Goal: Transaction & Acquisition: Purchase product/service

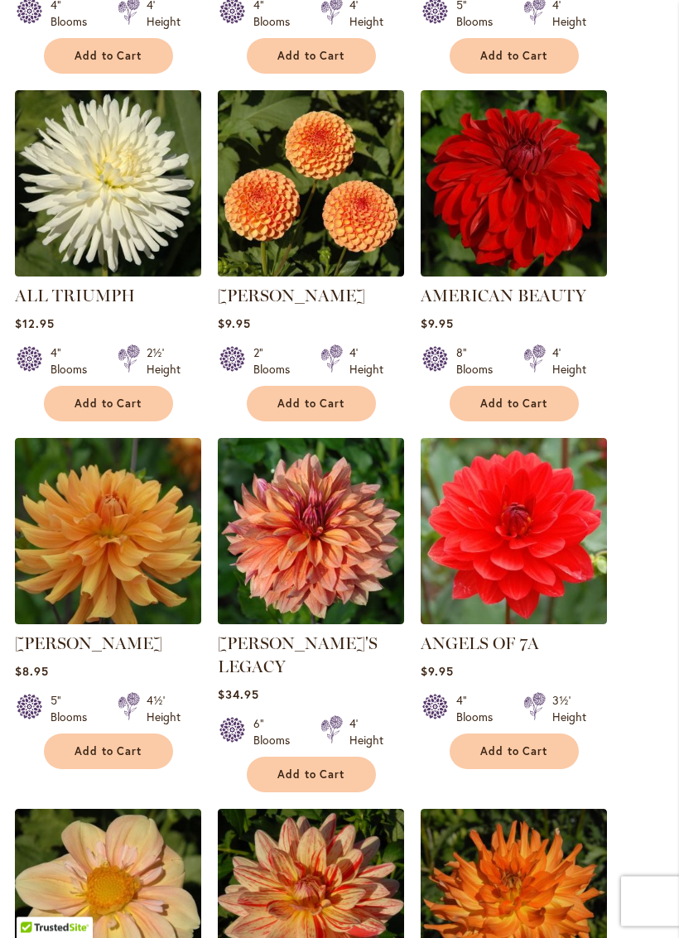
scroll to position [1282, 0]
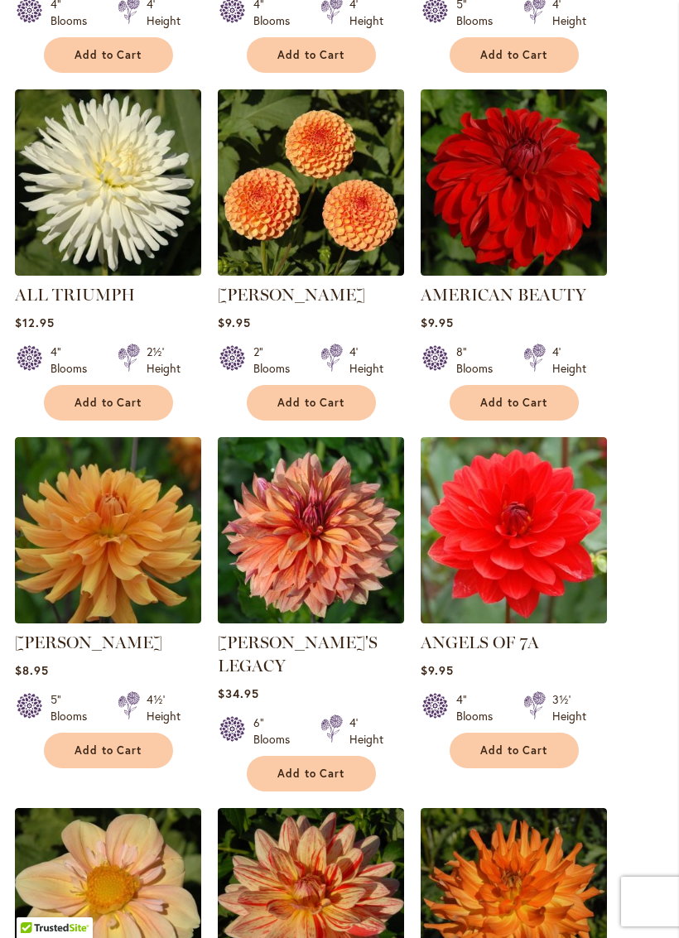
click at [310, 649] on link "[PERSON_NAME]'S LEGACY" at bounding box center [298, 653] width 160 height 43
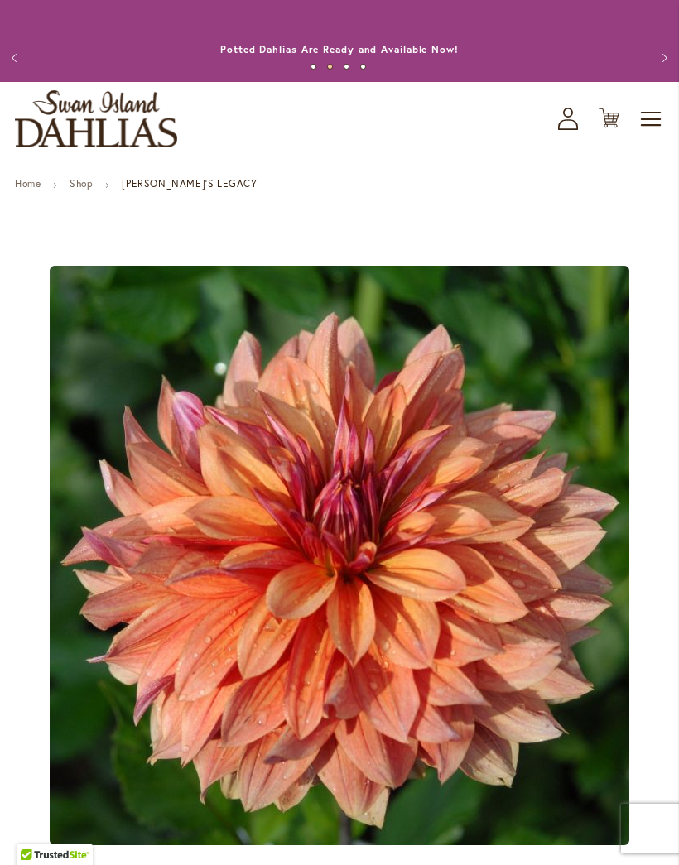
click at [30, 190] on link "Home" at bounding box center [28, 183] width 26 height 12
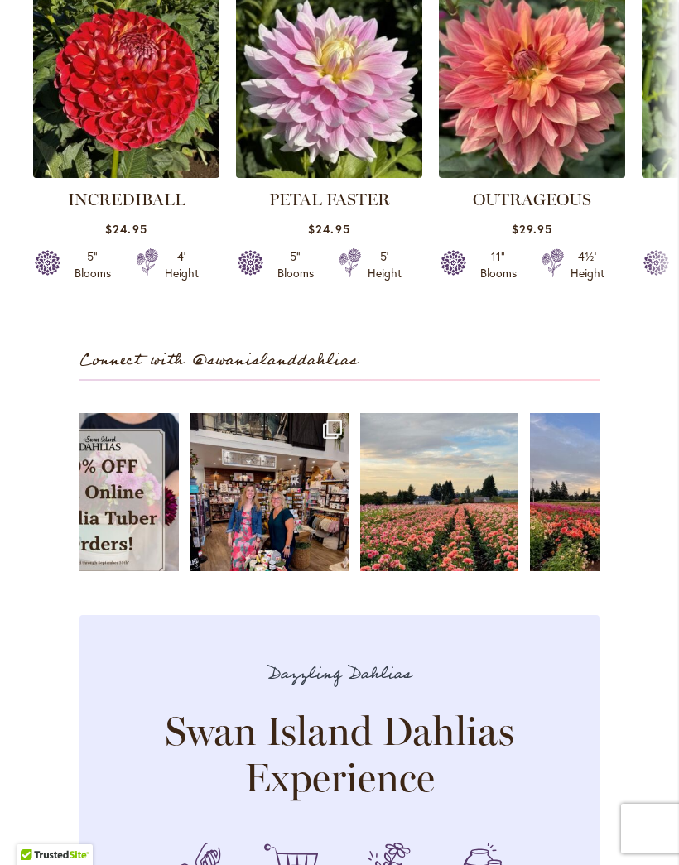
scroll to position [3847, 0]
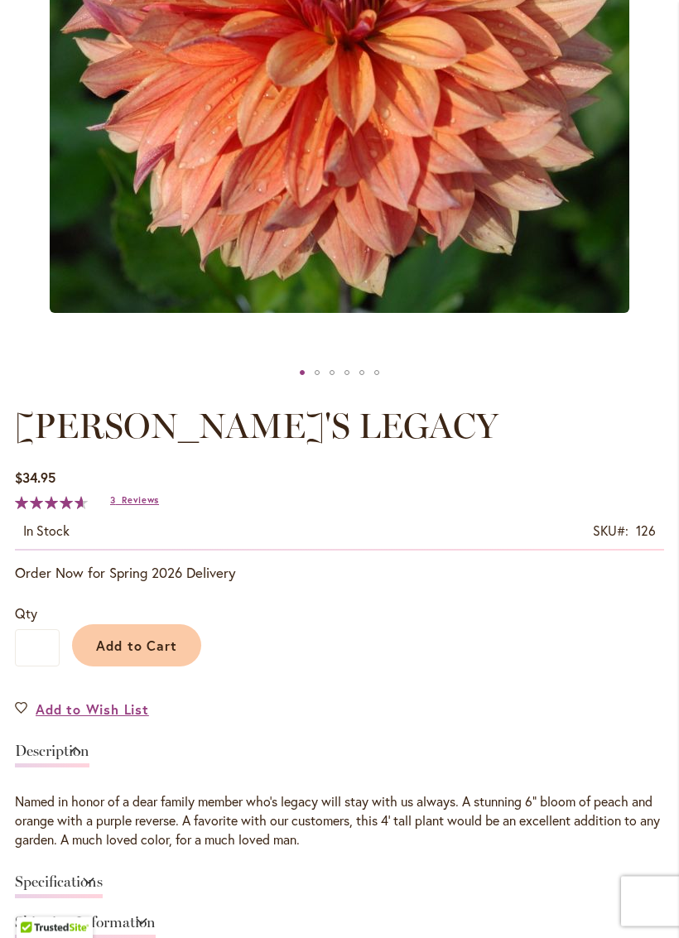
scroll to position [532, 0]
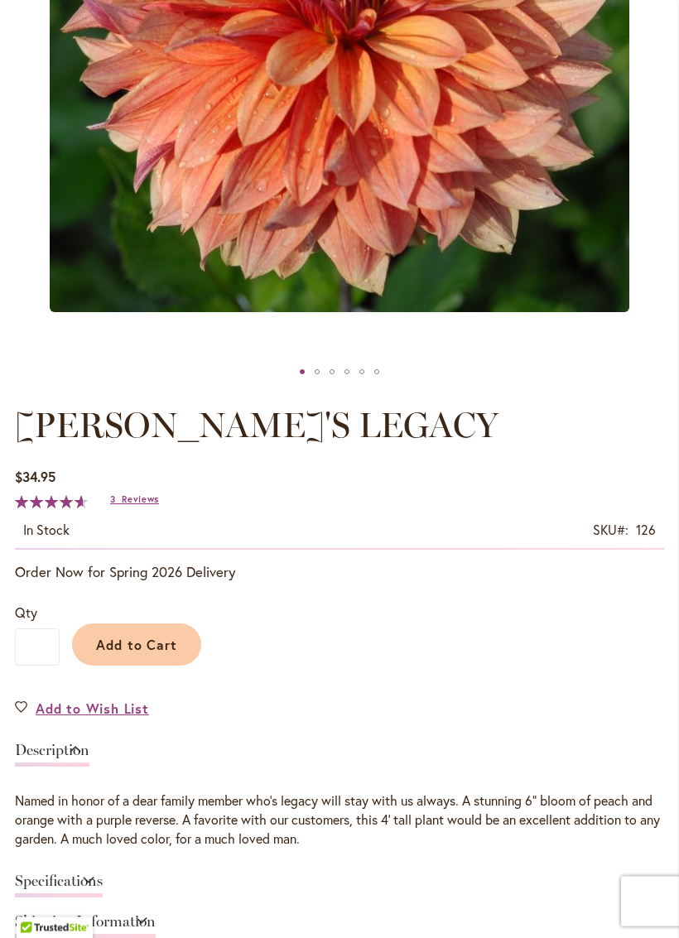
click at [139, 654] on span "Add to Cart" at bounding box center [137, 645] width 82 height 17
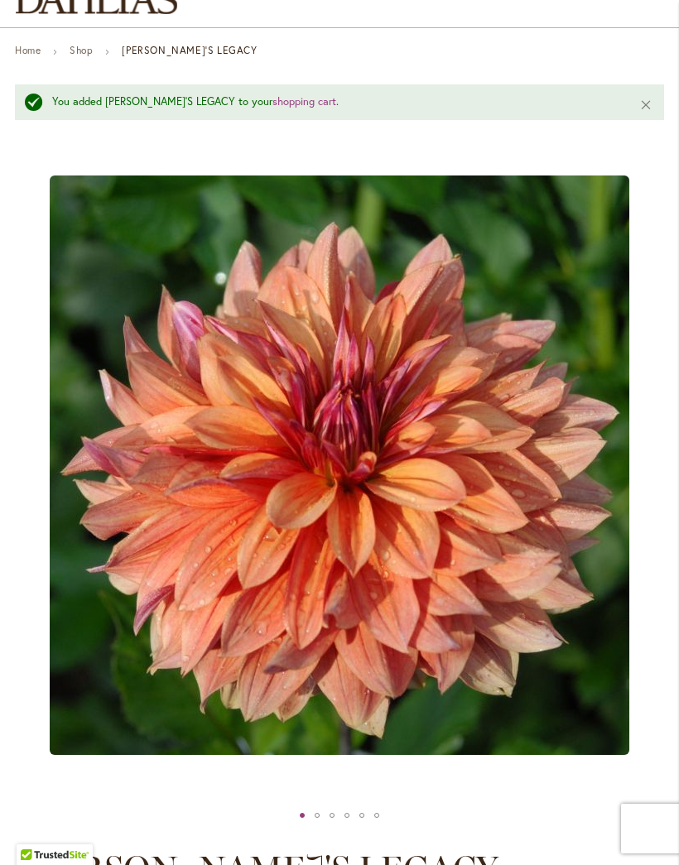
scroll to position [129, 0]
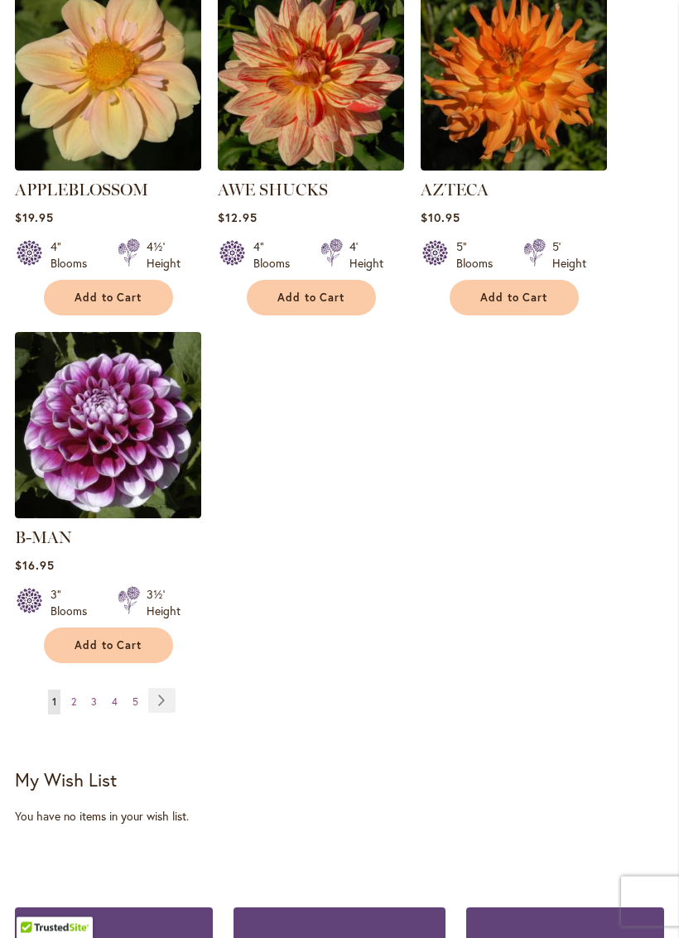
scroll to position [2106, 0]
click at [165, 697] on link "Page Next" at bounding box center [161, 700] width 27 height 25
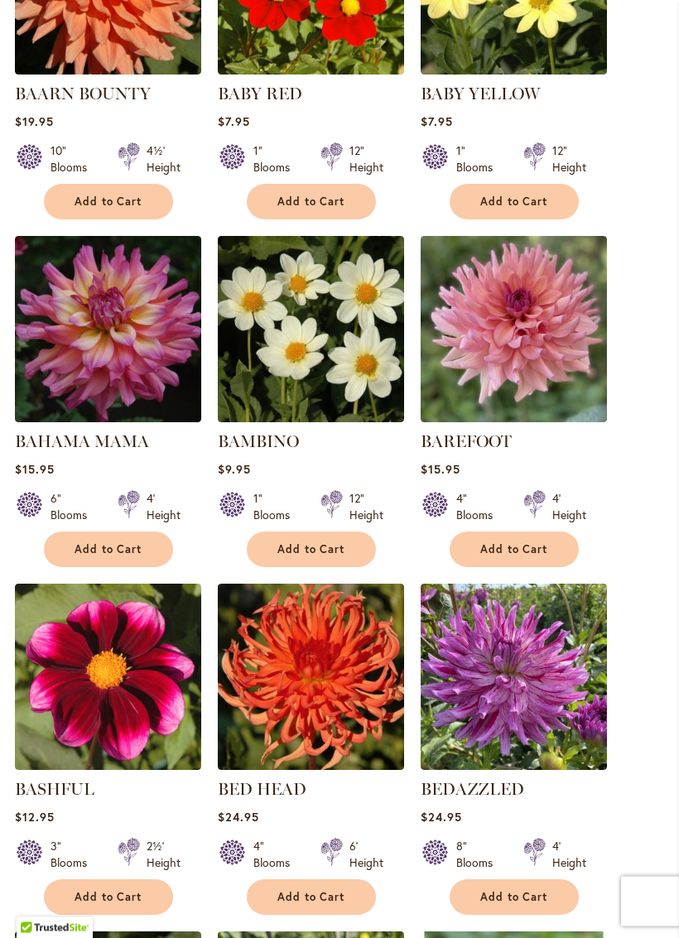
scroll to position [789, 0]
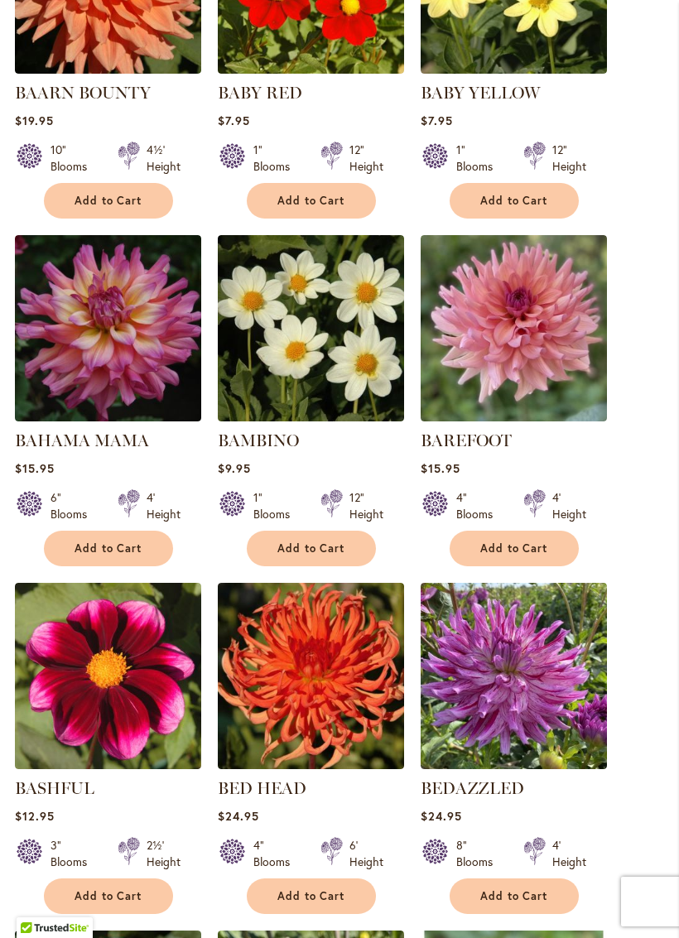
click at [495, 447] on link "BAREFOOT" at bounding box center [466, 440] width 91 height 20
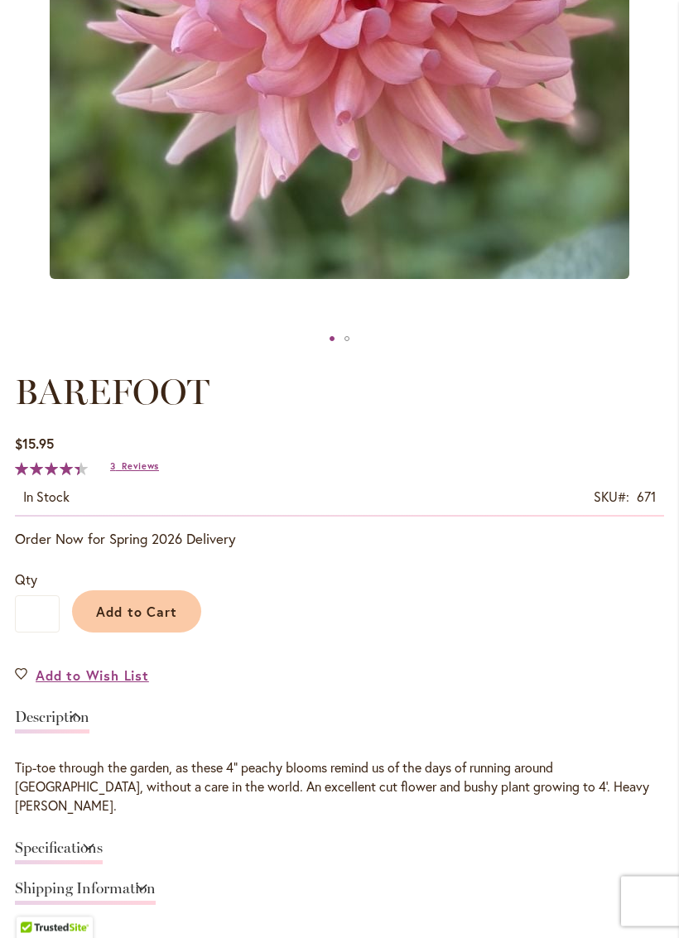
scroll to position [566, 0]
click at [128, 472] on span "Reviews" at bounding box center [140, 466] width 37 height 12
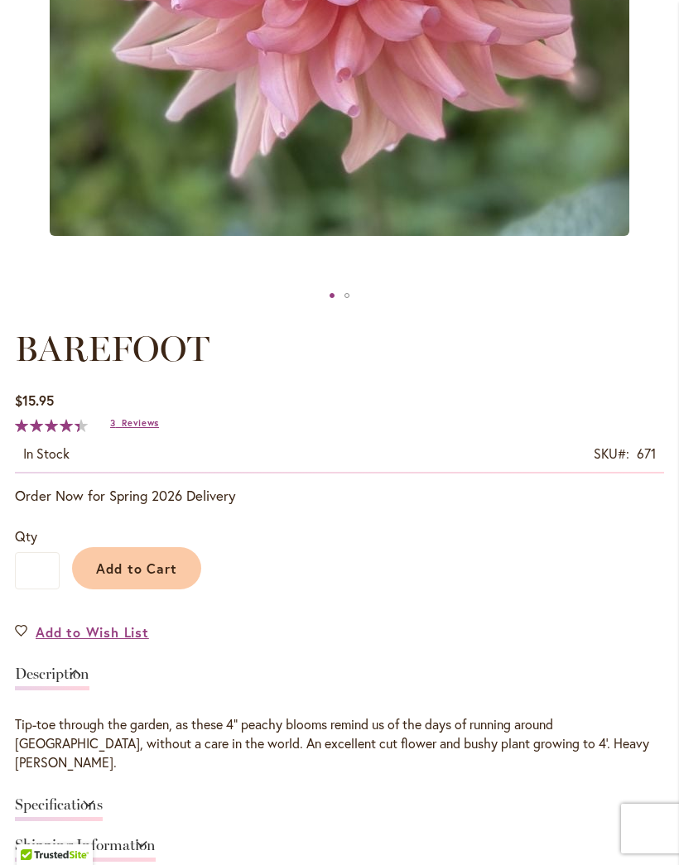
scroll to position [608, 0]
click at [148, 578] on span "Add to Cart" at bounding box center [137, 568] width 82 height 17
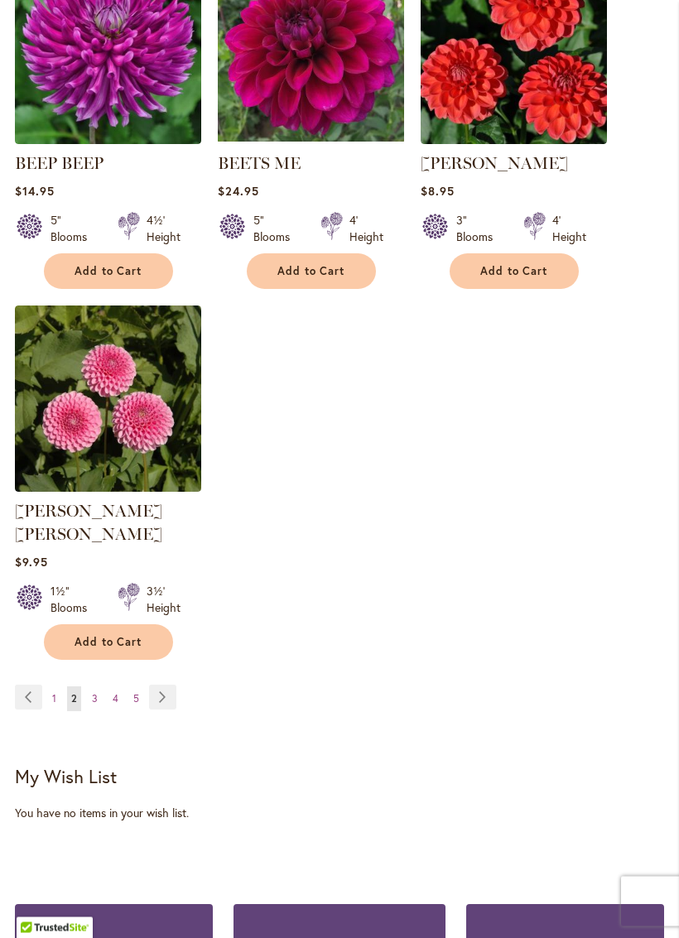
scroll to position [2109, 0]
click at [94, 692] on span "3" at bounding box center [95, 698] width 6 height 12
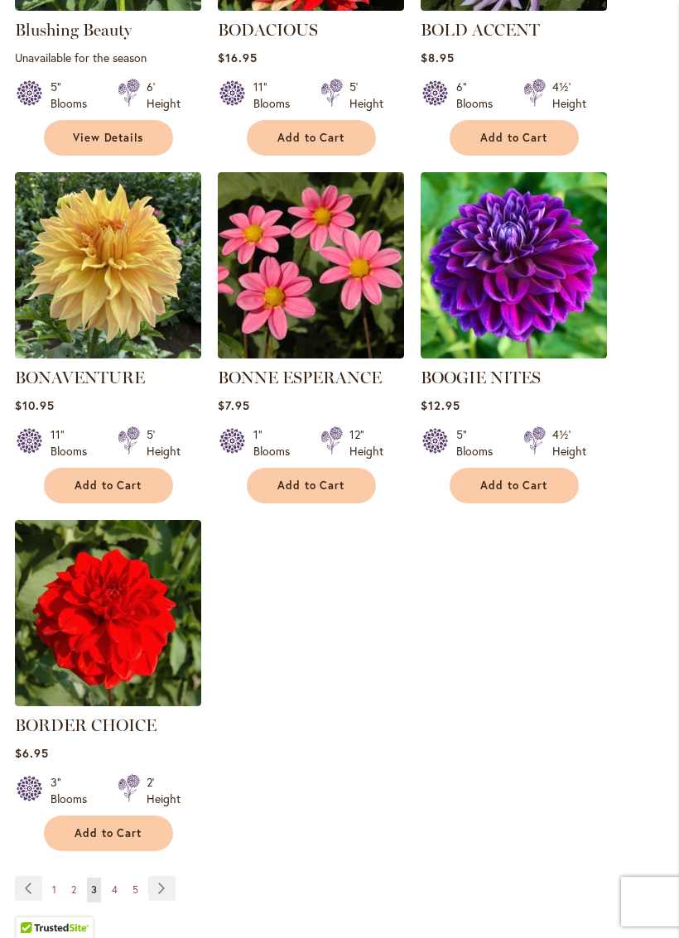
scroll to position [2005, 0]
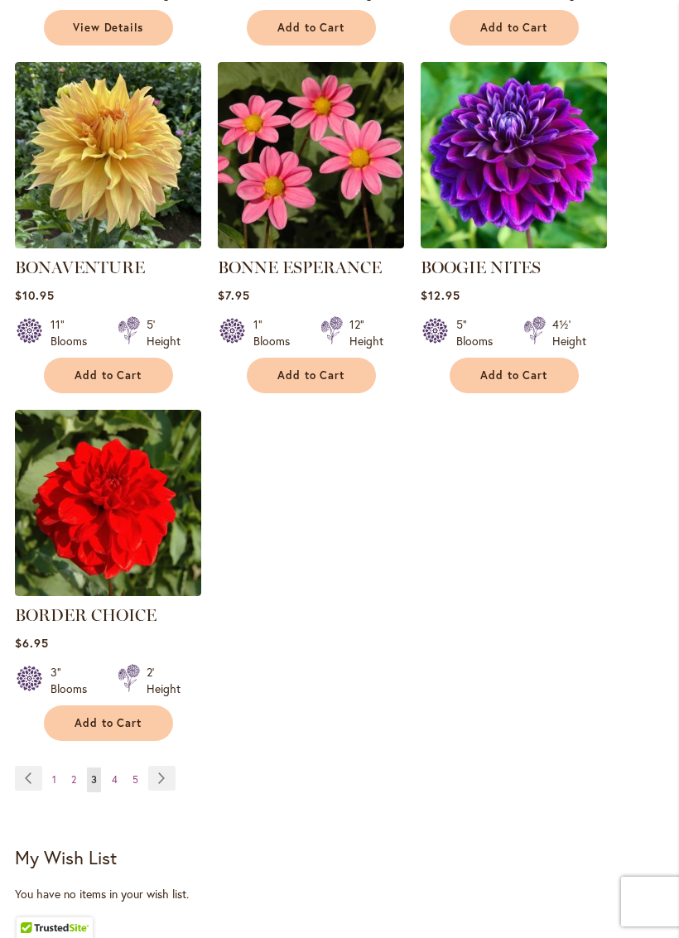
click at [109, 792] on link "Page 4" at bounding box center [115, 779] width 14 height 25
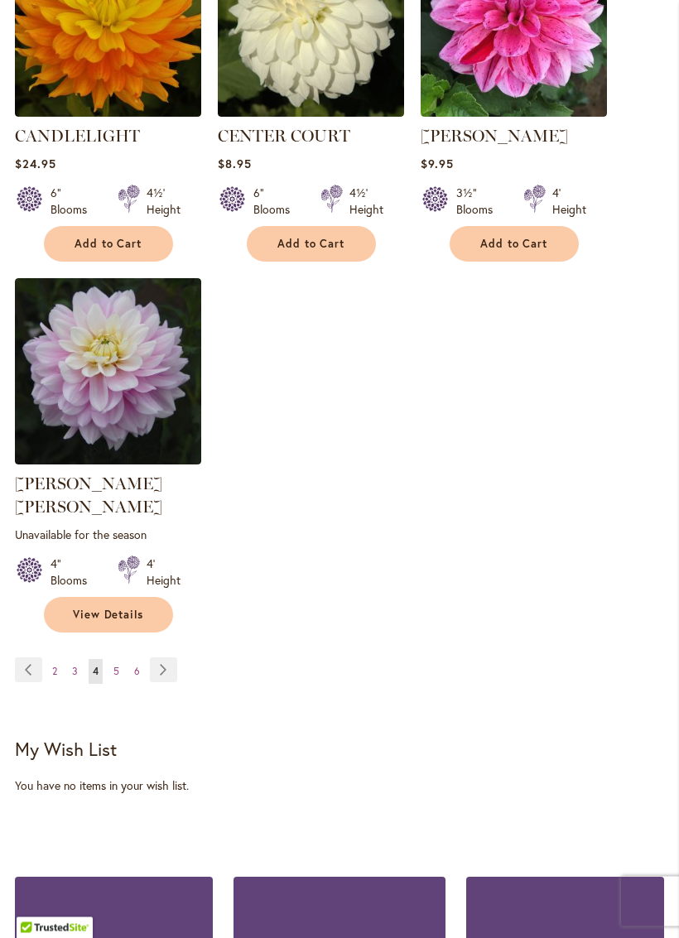
scroll to position [2160, 0]
click at [116, 665] on span "5" at bounding box center [116, 671] width 6 height 12
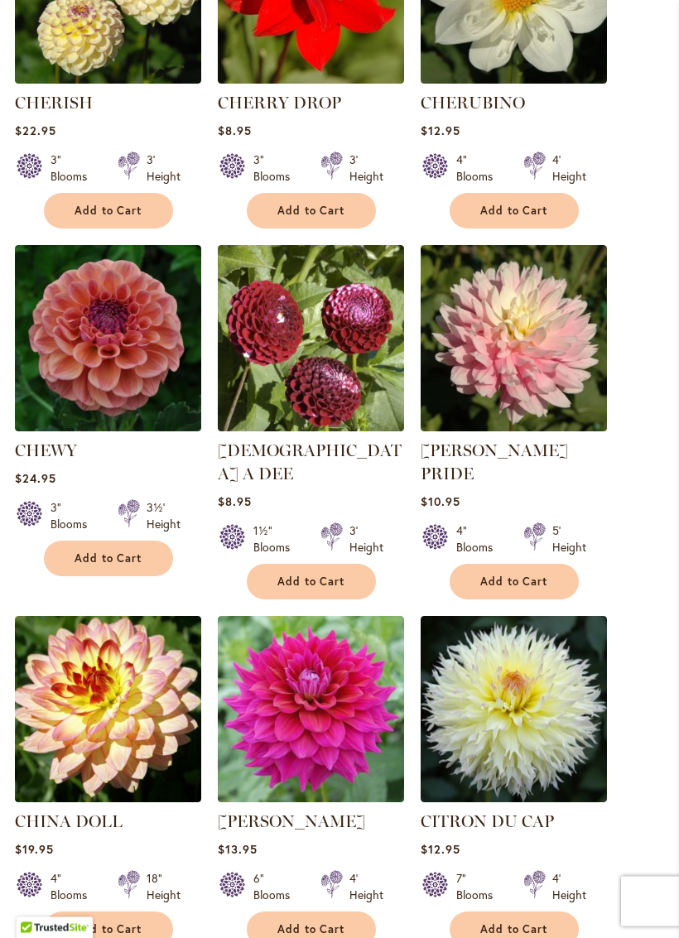
scroll to position [1127, 0]
click at [531, 404] on img at bounding box center [514, 338] width 186 height 186
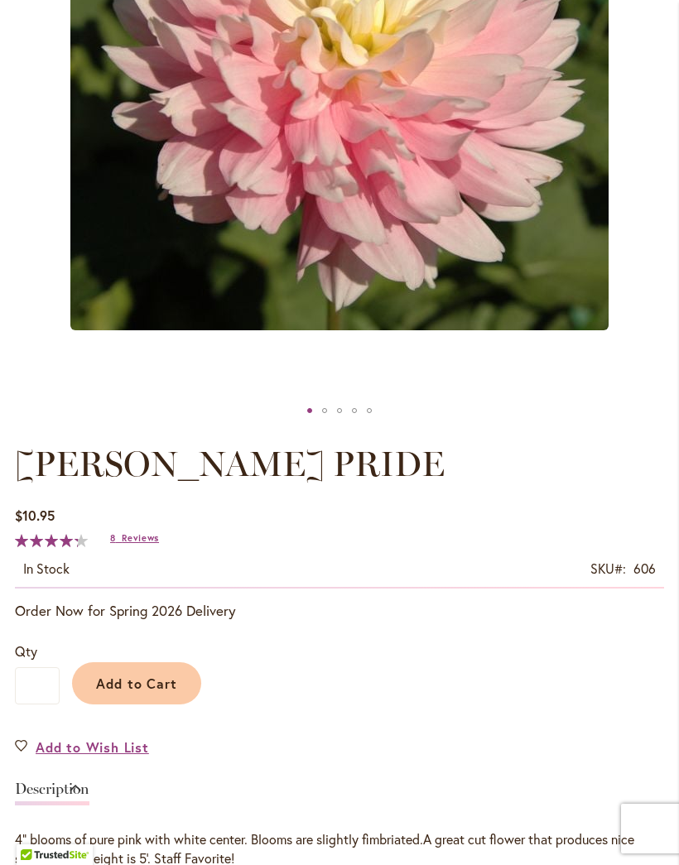
scroll to position [493, 0]
click at [146, 693] on span "Add to Cart" at bounding box center [137, 683] width 82 height 17
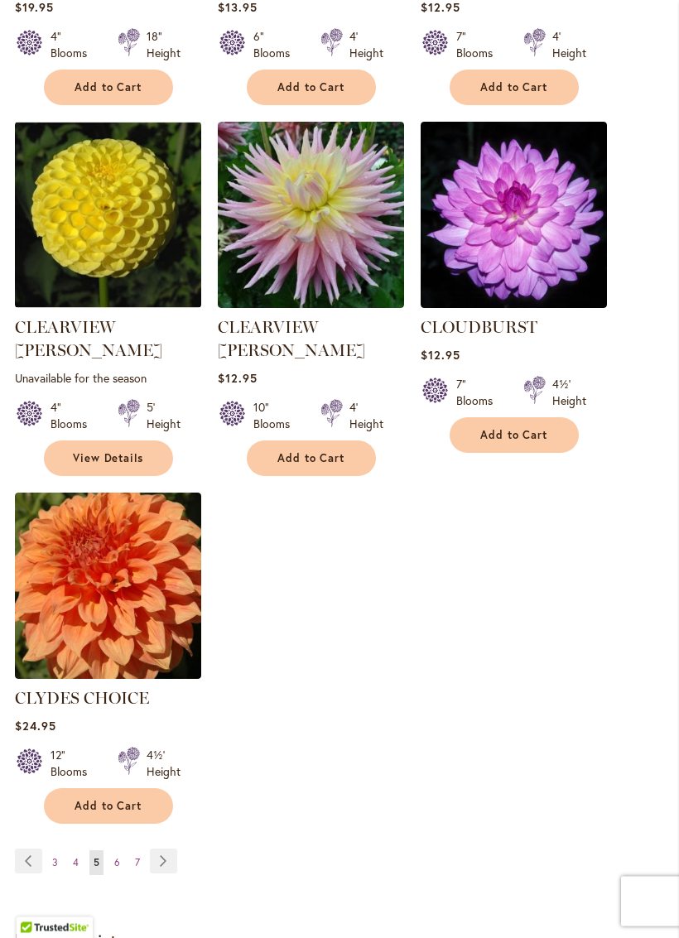
scroll to position [1973, 0]
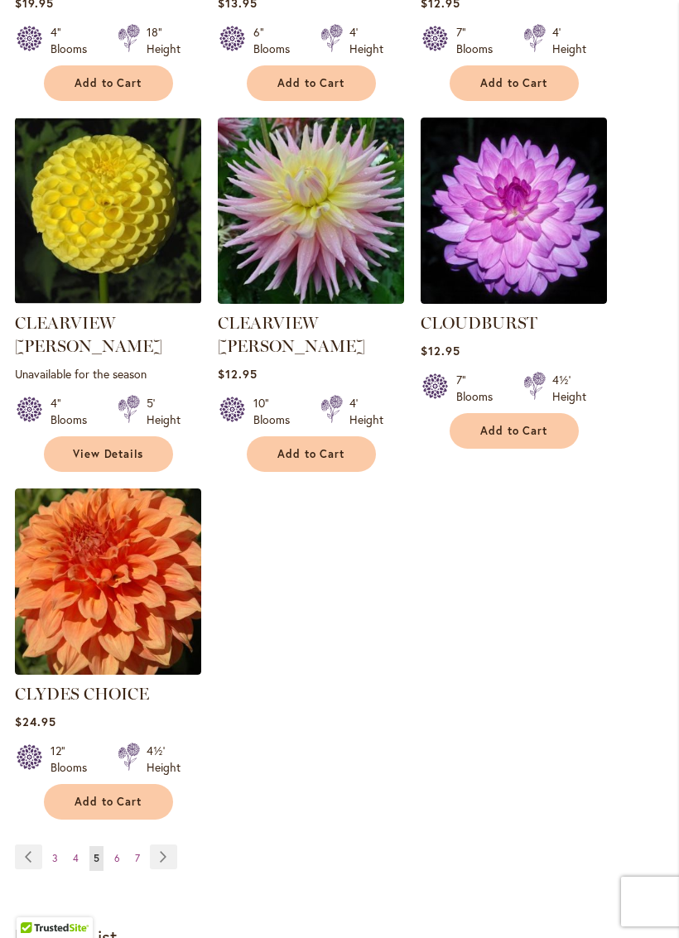
click at [160, 844] on link "Page Next" at bounding box center [163, 856] width 27 height 25
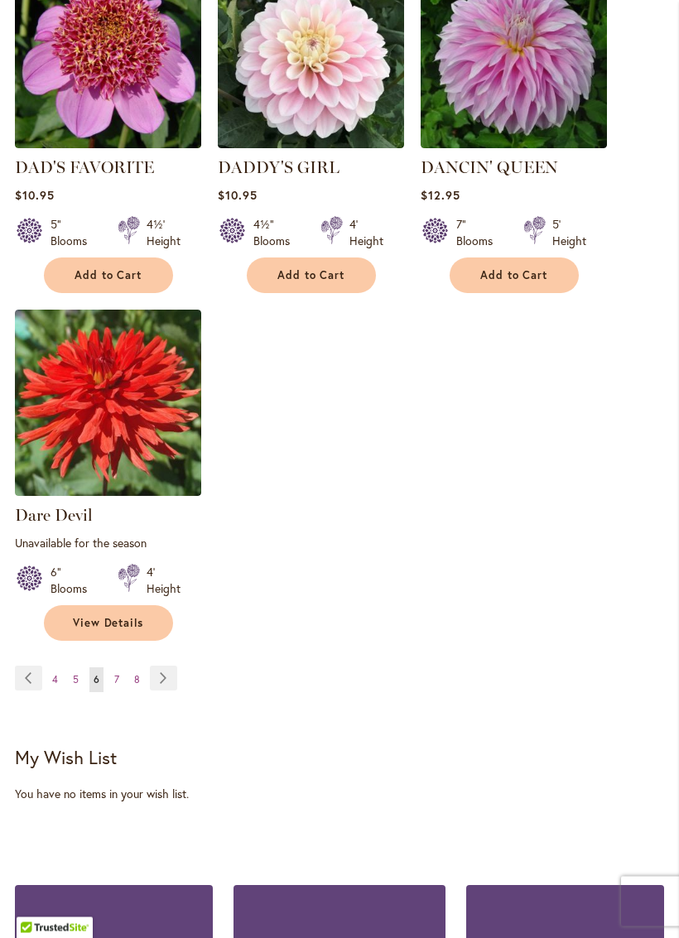
scroll to position [2168, 0]
click at [164, 666] on link "Page Next" at bounding box center [163, 678] width 27 height 25
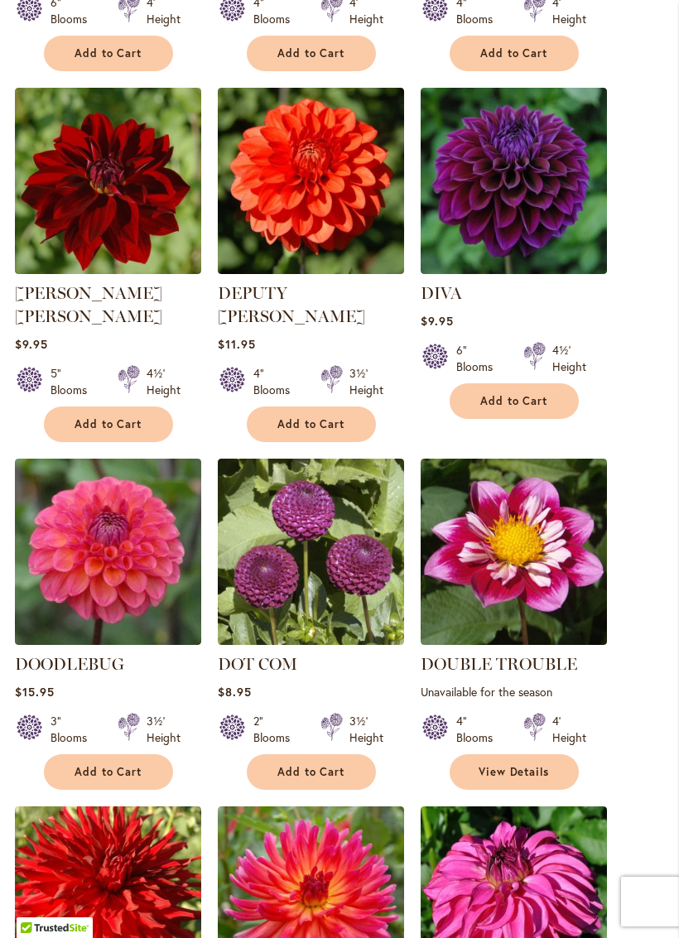
scroll to position [941, 0]
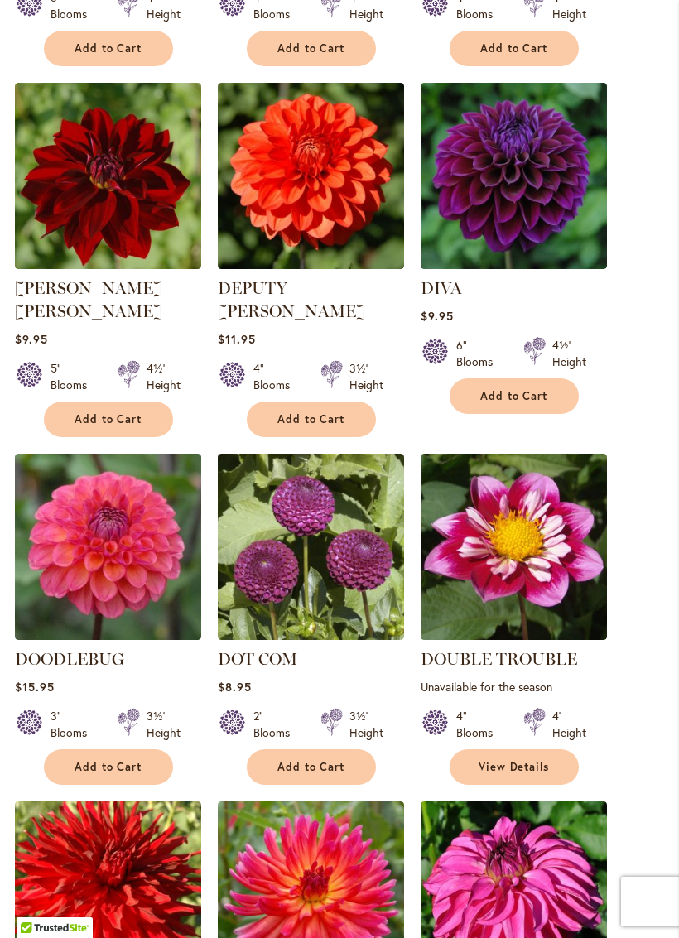
click at [515, 403] on span "Add to Cart" at bounding box center [514, 396] width 68 height 14
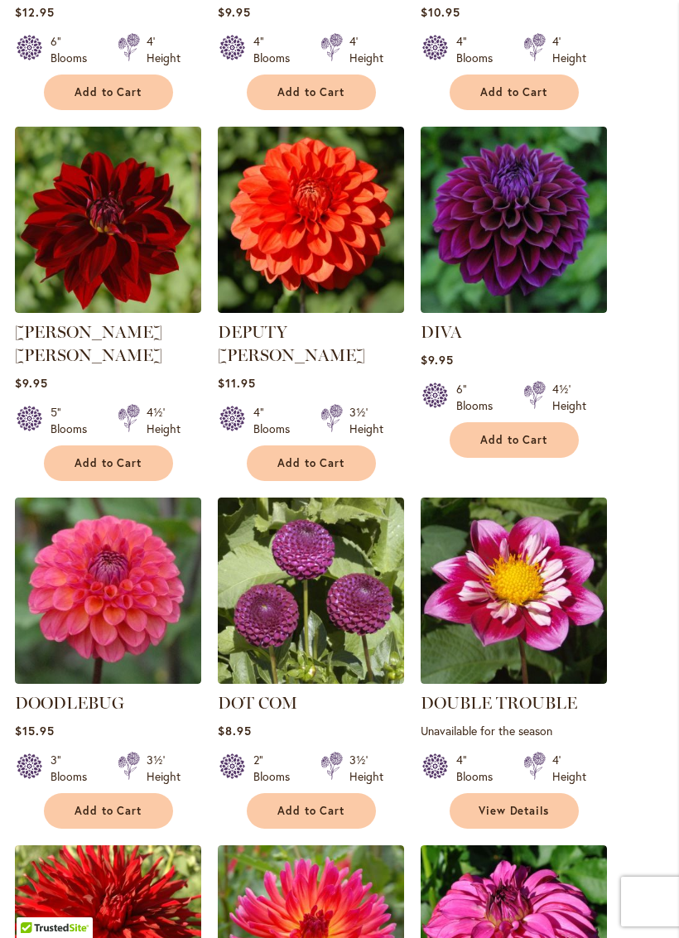
click at [109, 604] on img at bounding box center [108, 590] width 186 height 186
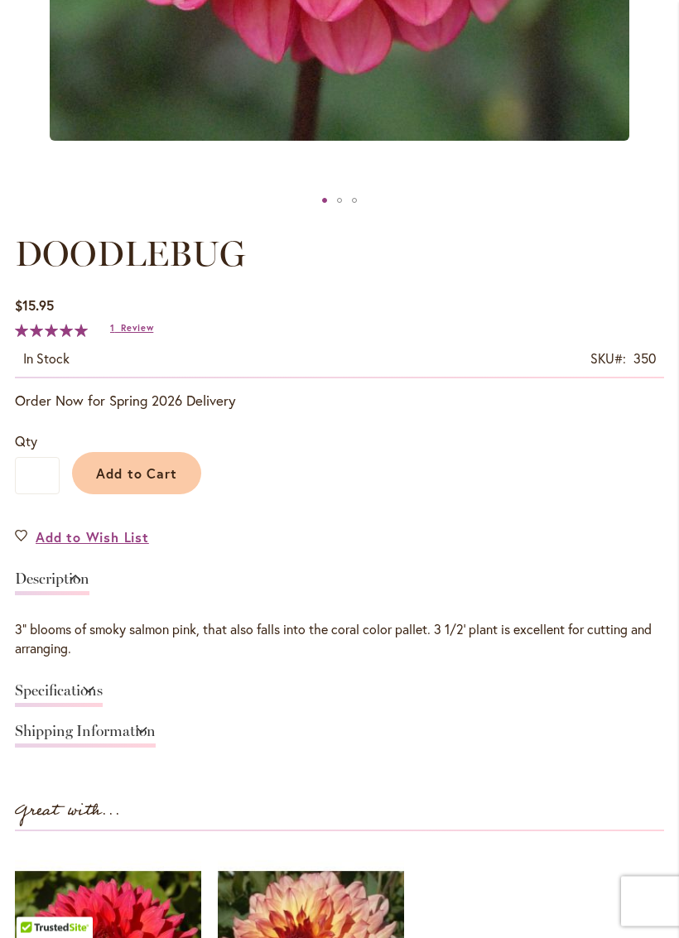
scroll to position [704, 0]
click at [153, 482] on span "Add to Cart" at bounding box center [137, 472] width 82 height 17
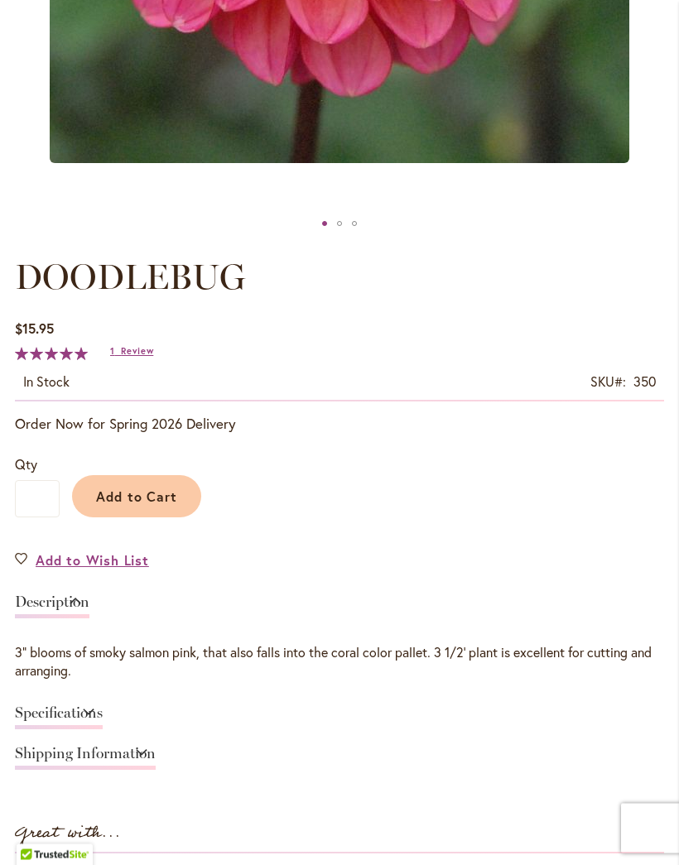
scroll to position [714, 0]
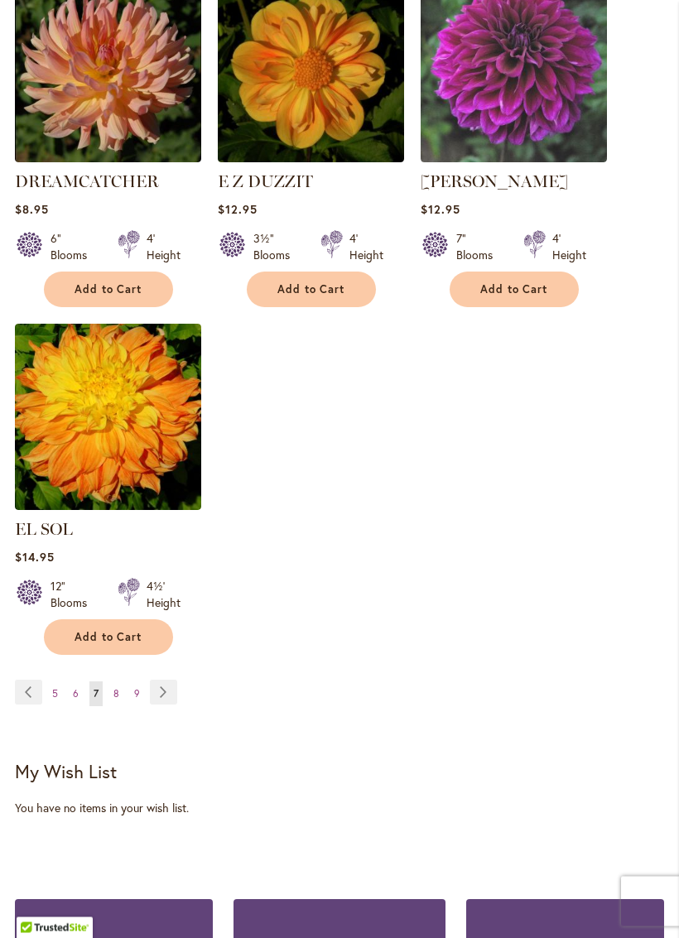
scroll to position [2114, 0]
click at [161, 687] on link "Page Next" at bounding box center [163, 692] width 27 height 25
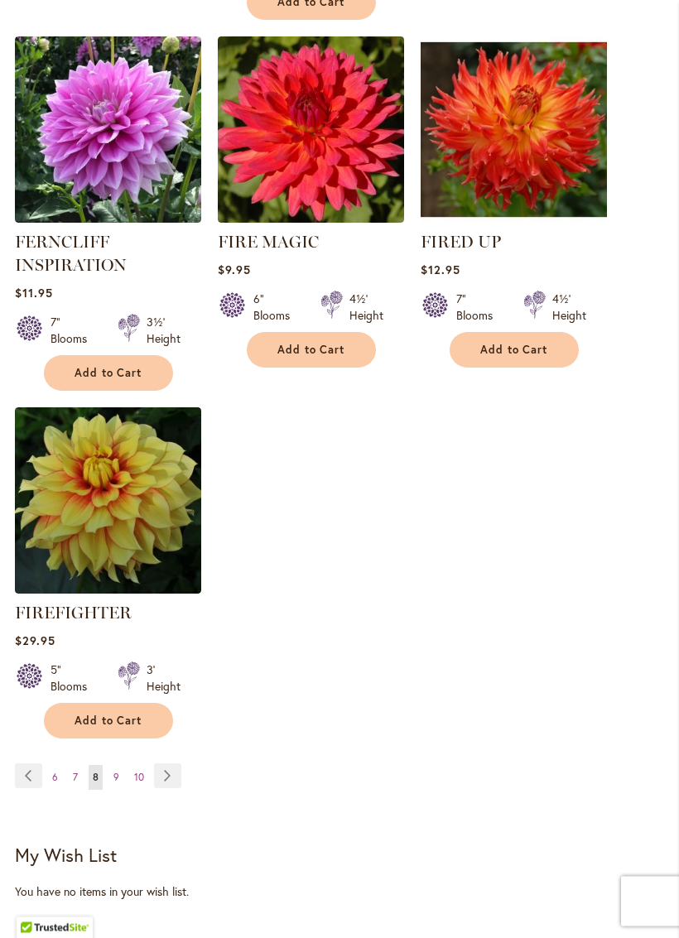
scroll to position [2087, 0]
click at [161, 788] on link "Page Next" at bounding box center [167, 775] width 27 height 25
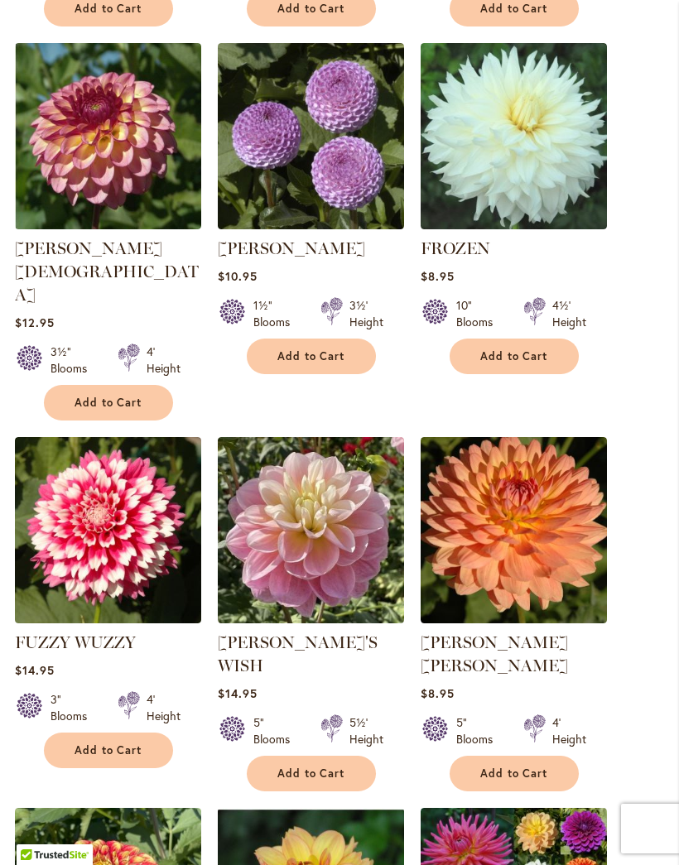
scroll to position [1324, 0]
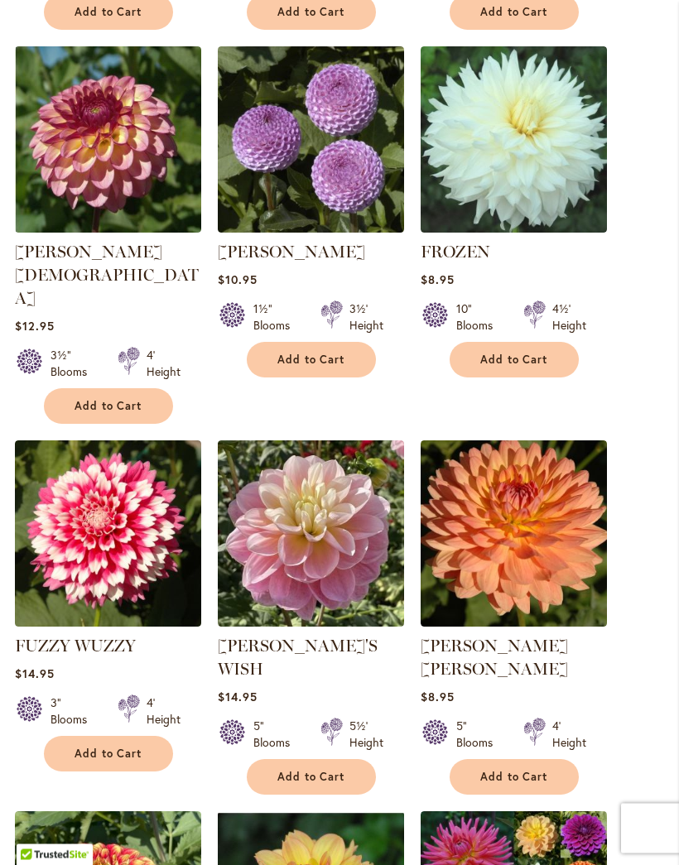
click at [141, 171] on img at bounding box center [108, 140] width 186 height 186
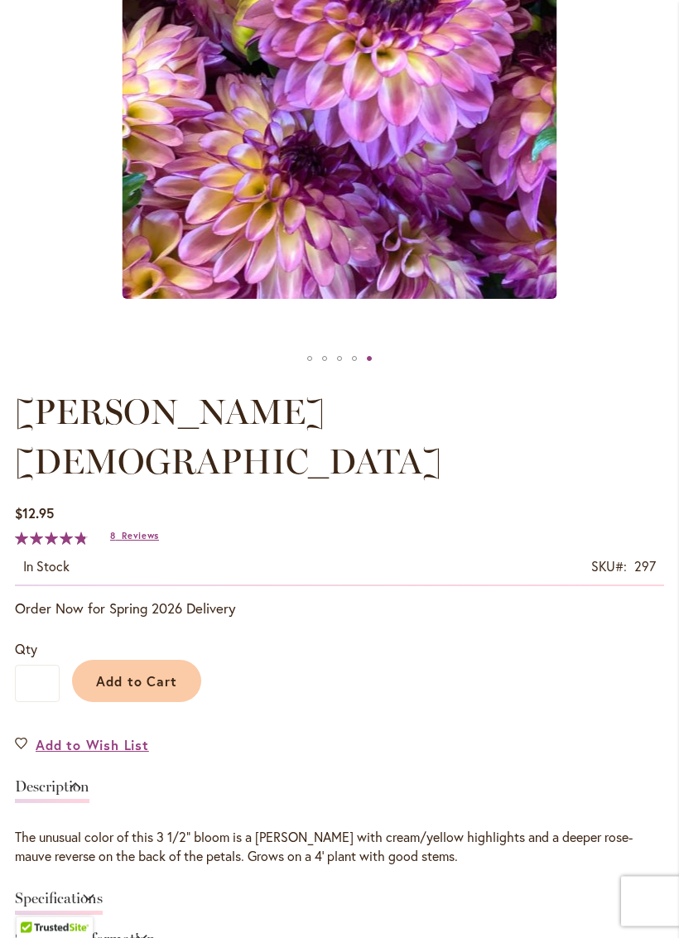
scroll to position [546, 0]
click at [140, 672] on span "Add to Cart" at bounding box center [137, 680] width 82 height 17
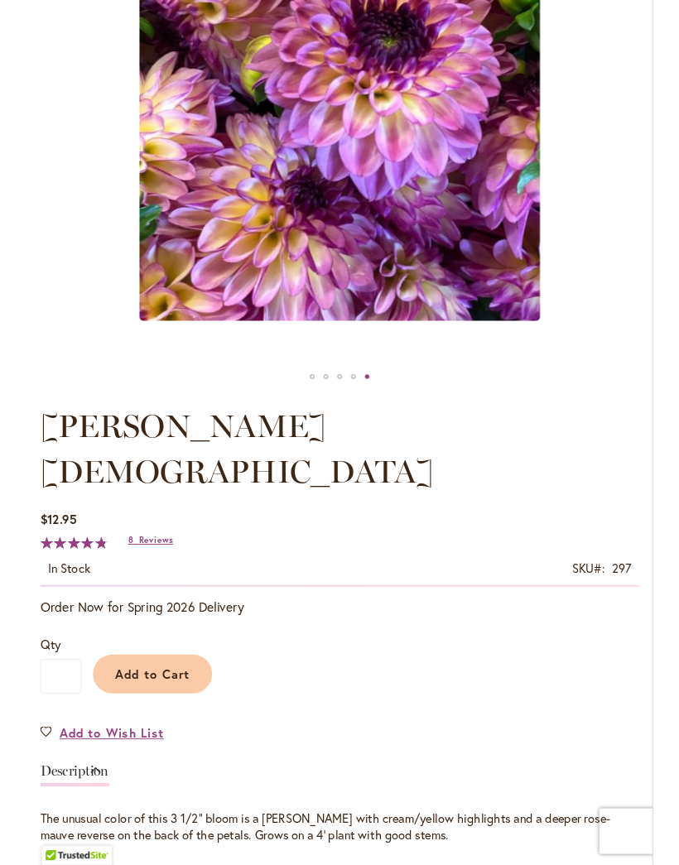
scroll to position [540, 0]
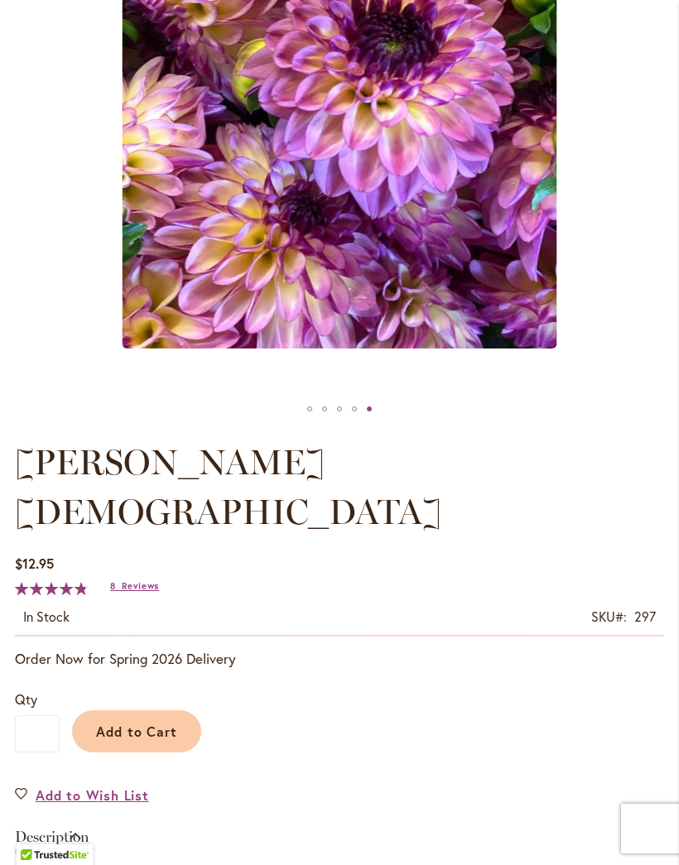
click at [132, 723] on span "Add to Cart" at bounding box center [137, 731] width 82 height 17
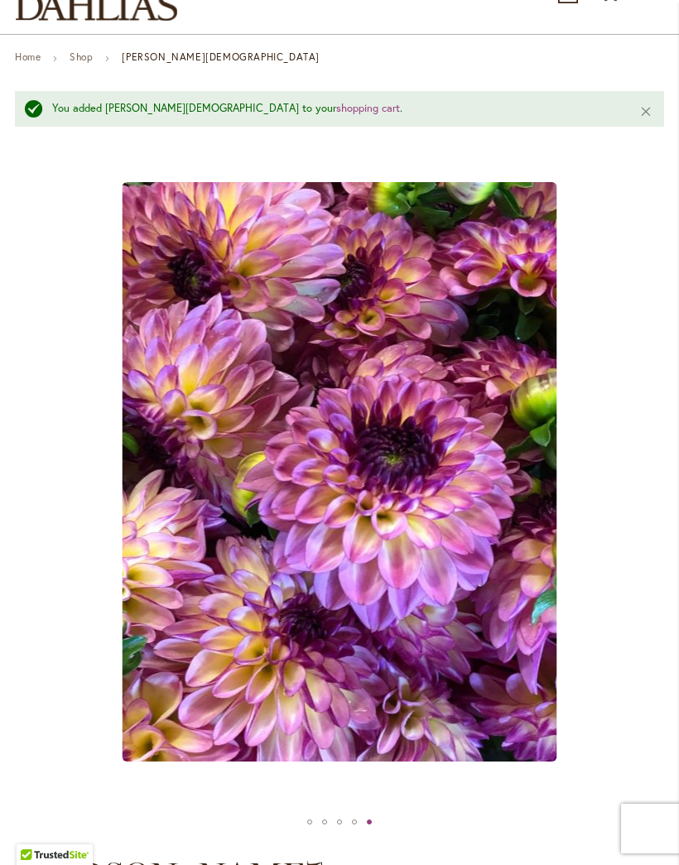
scroll to position [0, 0]
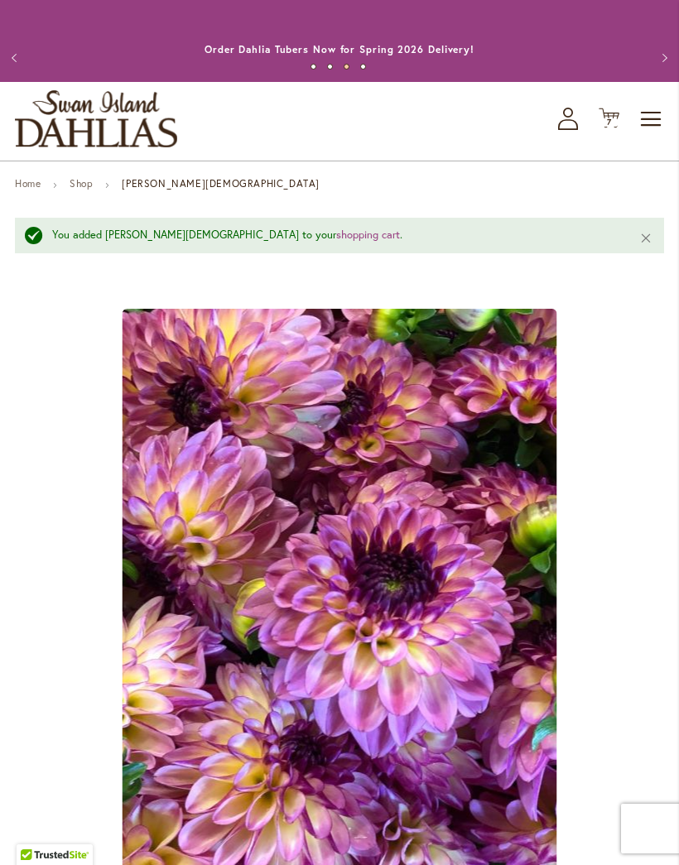
click at [618, 128] on icon "Cart .cls-1 { fill: #231f20; }" at bounding box center [608, 118] width 21 height 21
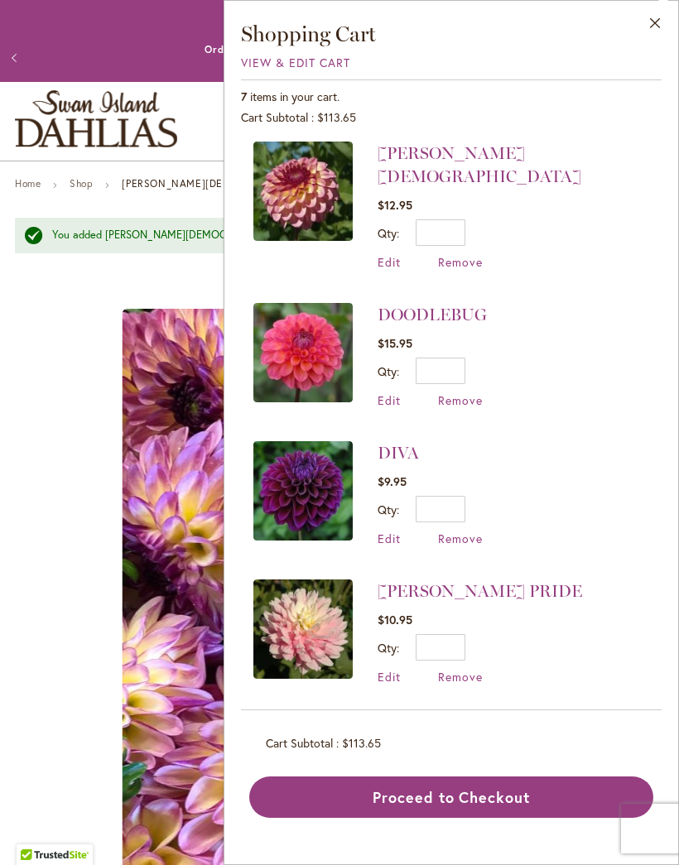
scroll to position [4, 0]
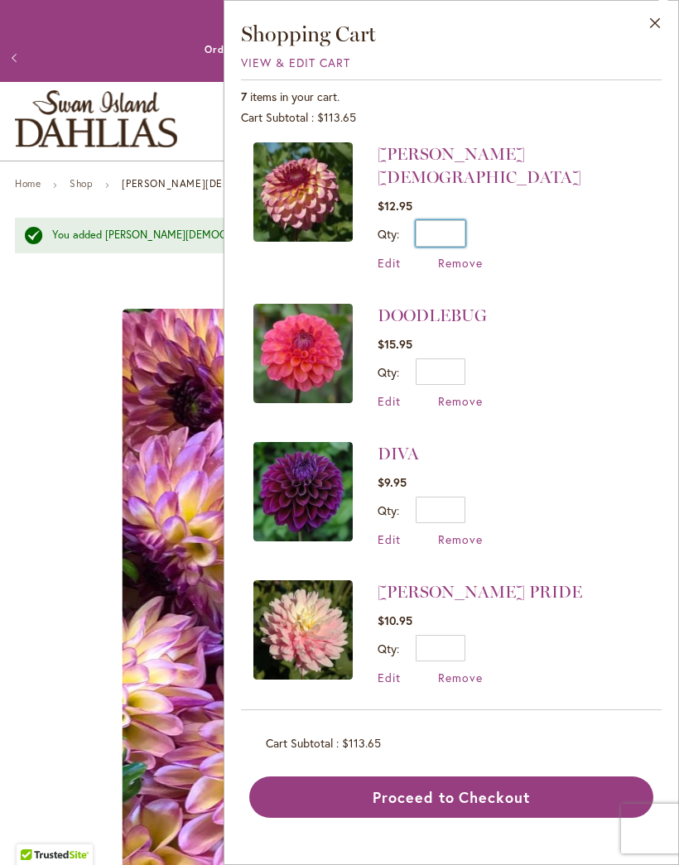
click at [464, 220] on input "*" at bounding box center [441, 233] width 50 height 26
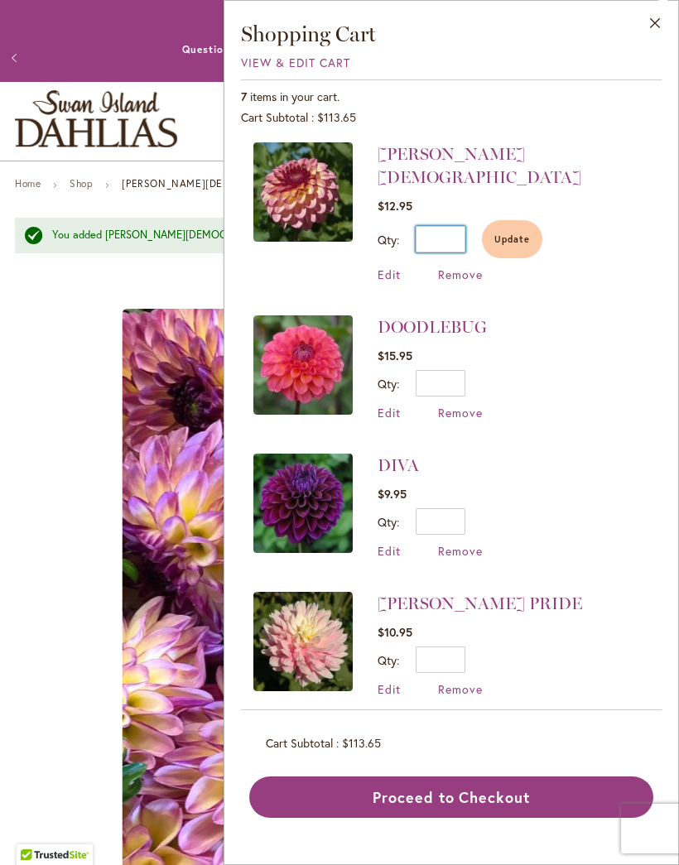
type input "*"
click at [395, 267] on span "Edit" at bounding box center [388, 275] width 23 height 16
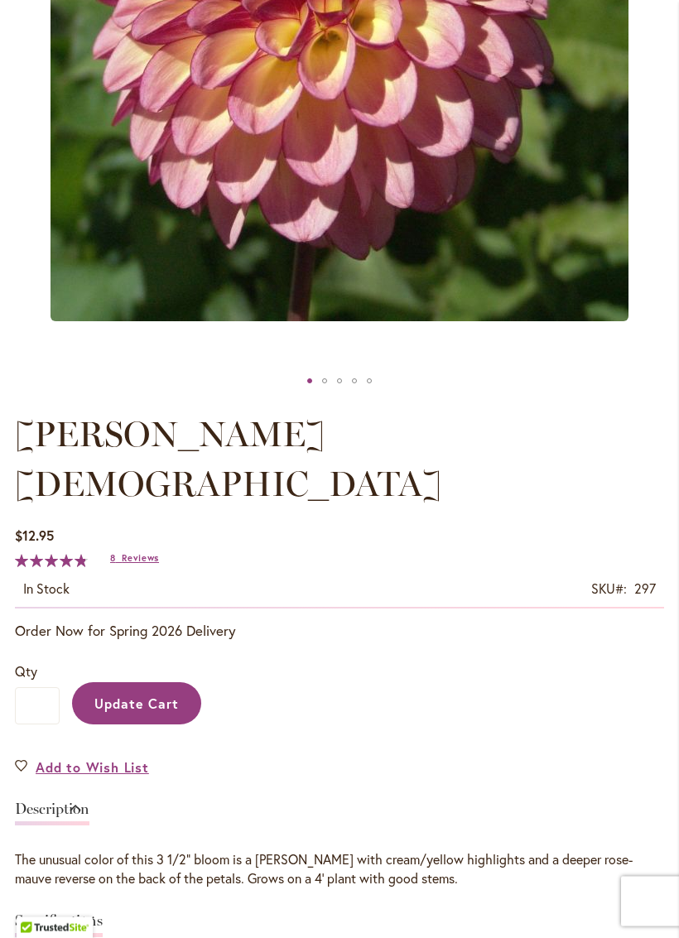
scroll to position [524, 0]
click at [142, 695] on span "Update Cart" at bounding box center [136, 703] width 85 height 17
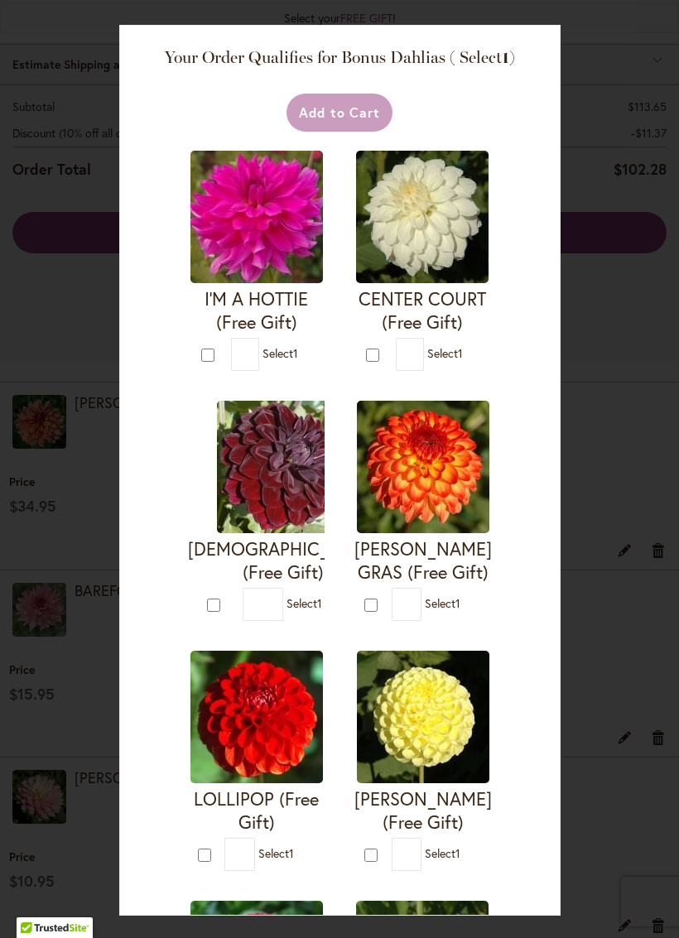
click at [276, 345] on span "Select 1" at bounding box center [280, 353] width 36 height 16
type input "*"
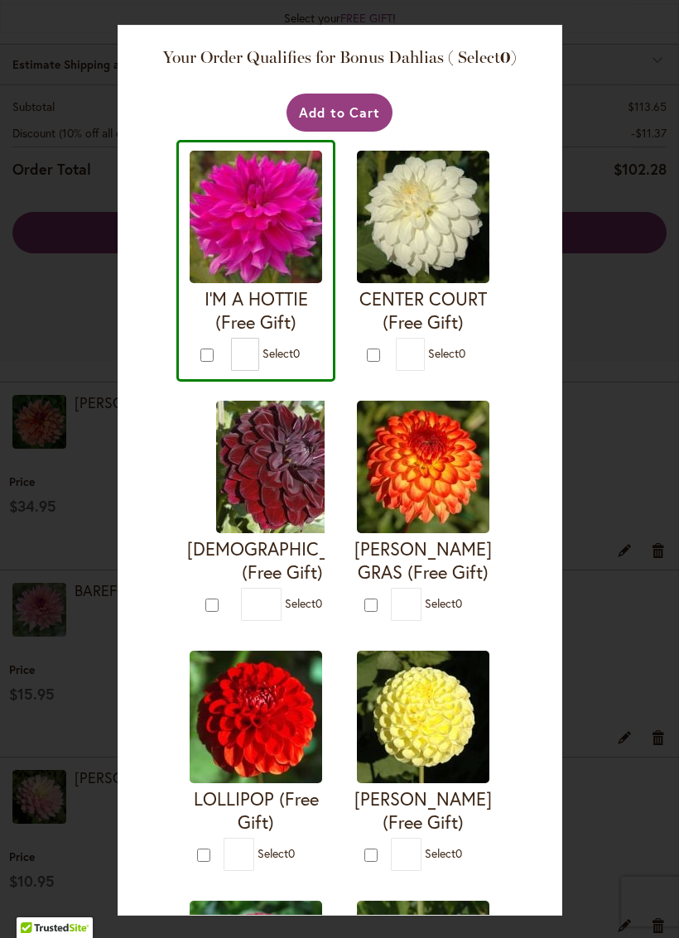
click at [339, 126] on button "Add to Cart" at bounding box center [339, 113] width 107 height 38
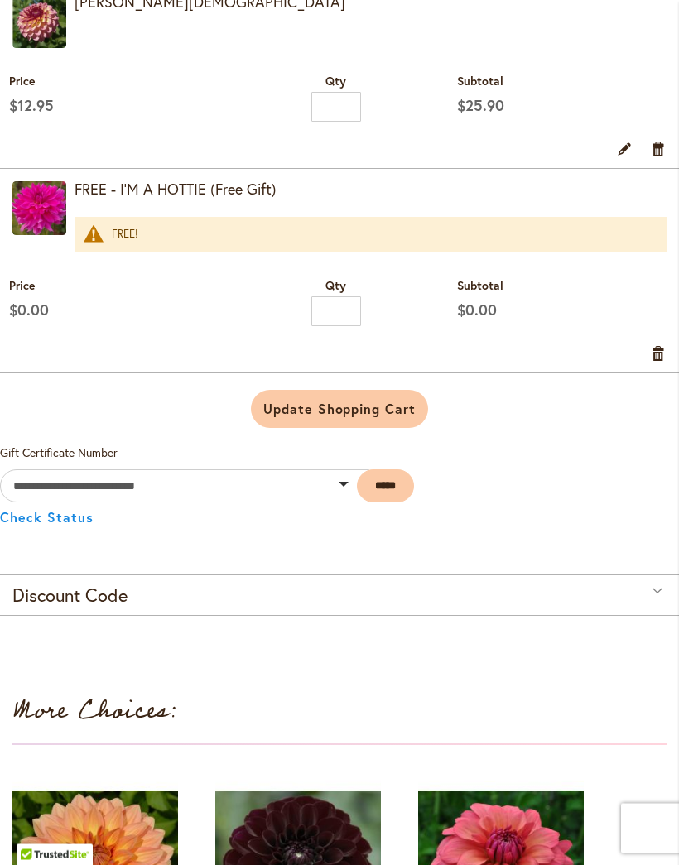
scroll to position [1584, 0]
click at [361, 417] on span "Update Shopping Cart" at bounding box center [339, 408] width 152 height 17
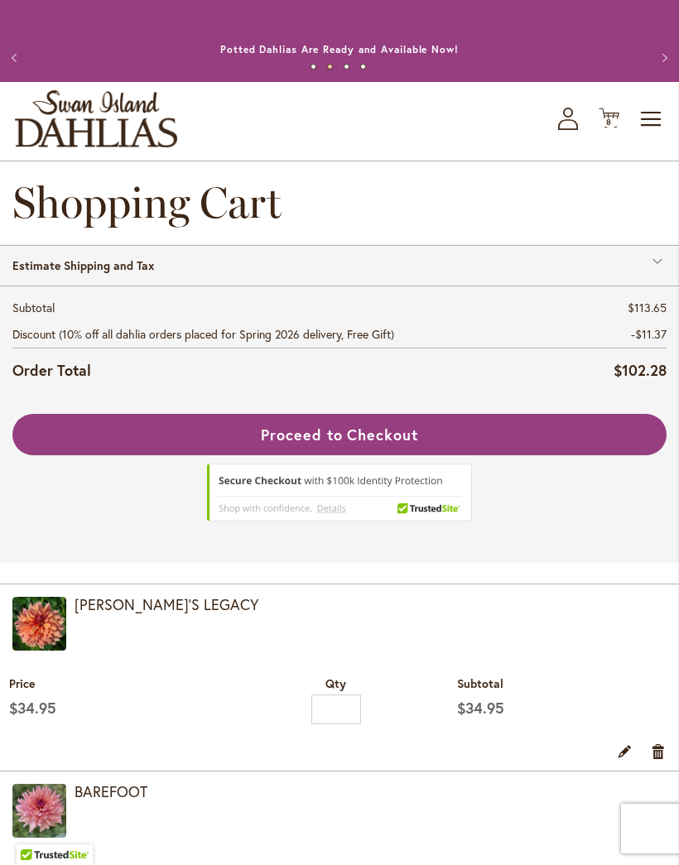
click at [458, 450] on button "Proceed to Checkout" at bounding box center [339, 434] width 654 height 41
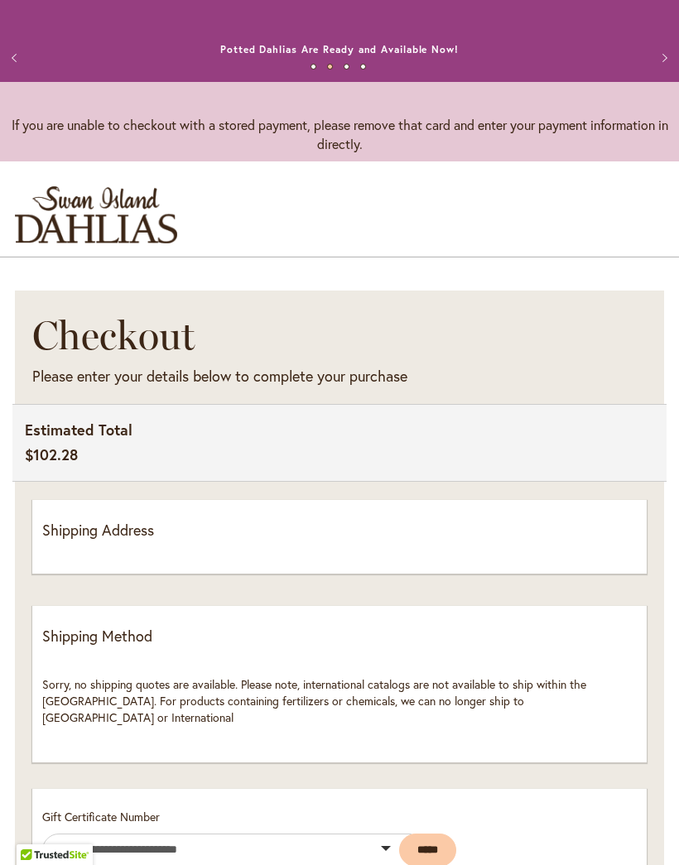
select select "**"
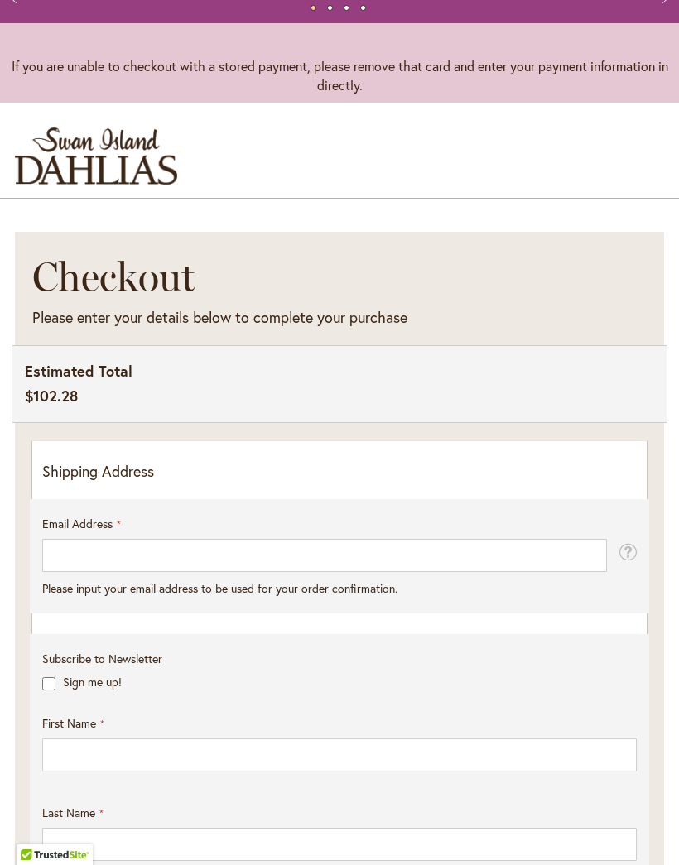
scroll to position [53, 0]
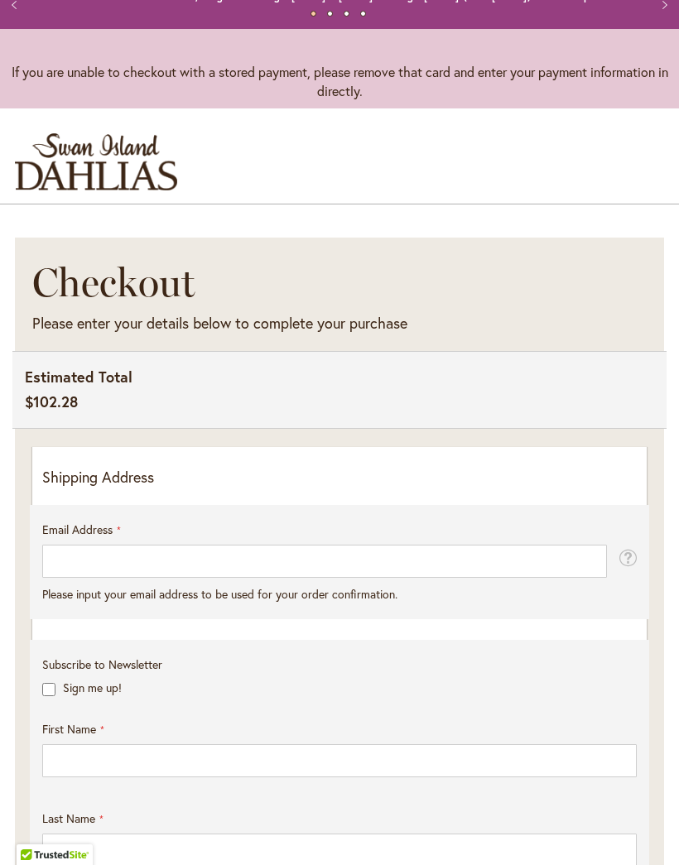
click at [89, 488] on p "Shipping Address" at bounding box center [339, 478] width 594 height 22
click at [324, 488] on p "Shipping Address" at bounding box center [339, 478] width 594 height 22
click at [116, 488] on p "Shipping Address" at bounding box center [339, 478] width 594 height 22
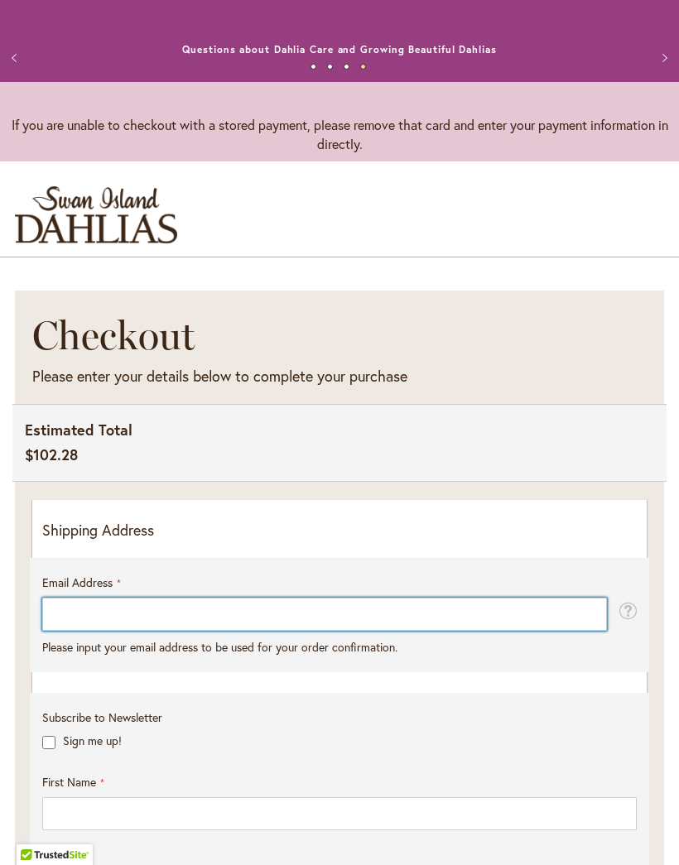
click at [85, 631] on input "Email Address" at bounding box center [324, 614] width 565 height 33
click at [68, 631] on input "Email Address" at bounding box center [324, 614] width 565 height 33
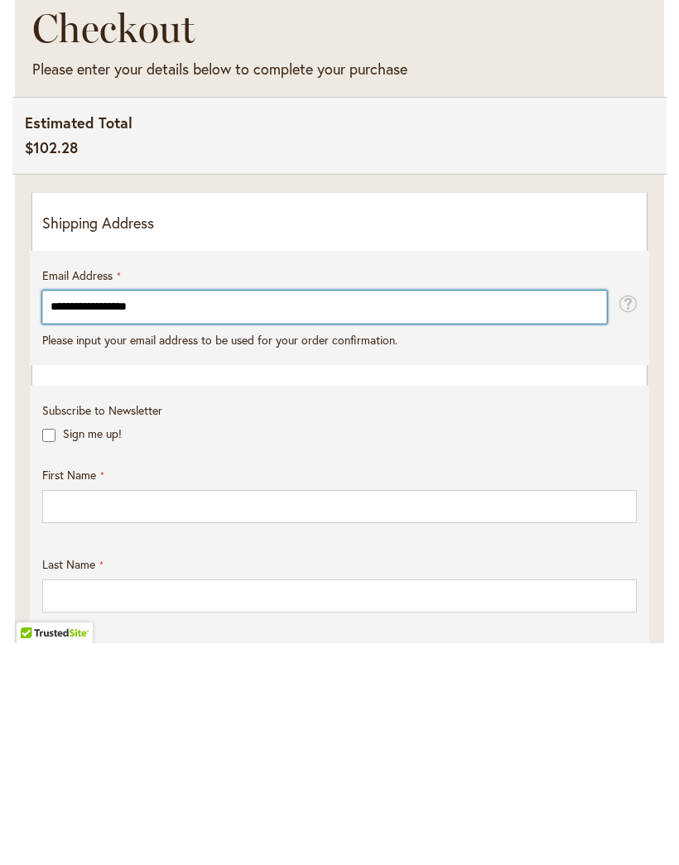
type input "**********"
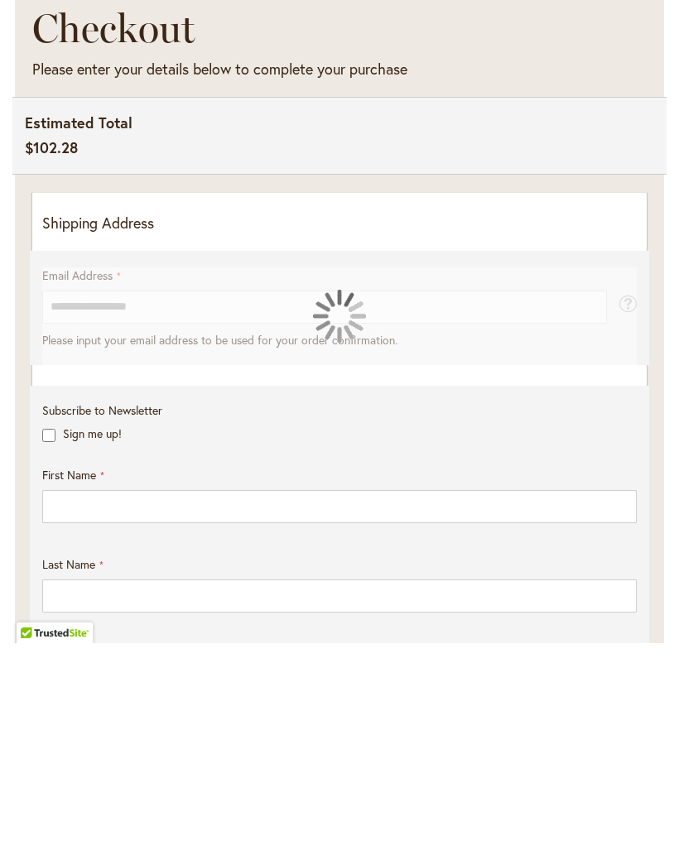
scroll to position [307, 0]
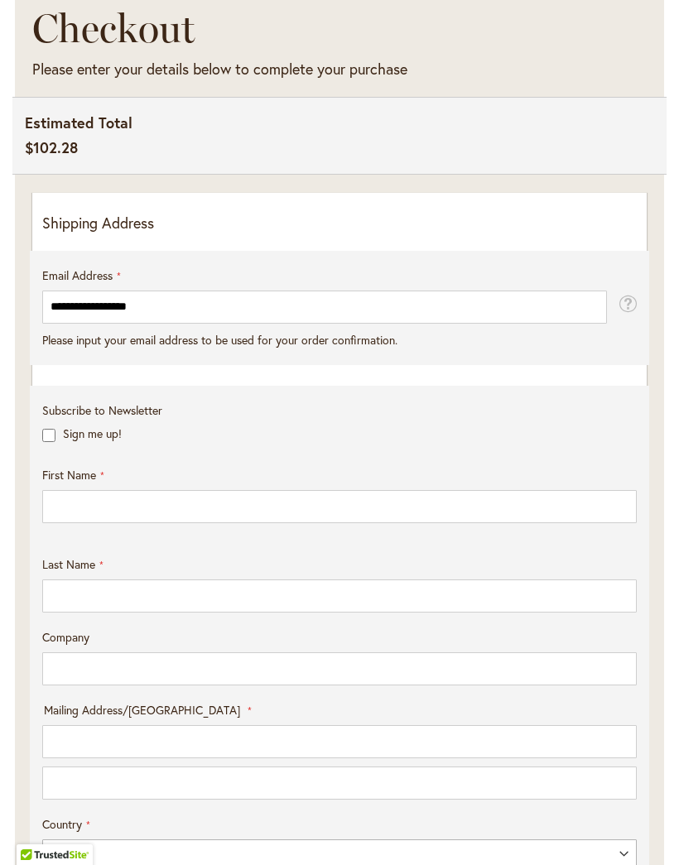
click at [65, 392] on div "**********" at bounding box center [339, 709] width 594 height 916
click at [103, 365] on fieldset "**********" at bounding box center [339, 316] width 594 height 98
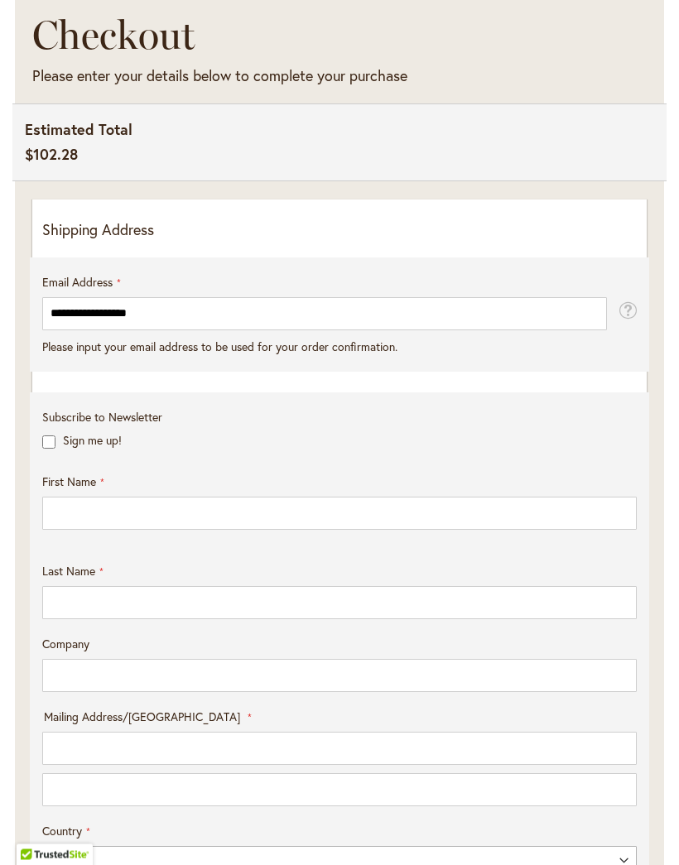
scroll to position [296, 0]
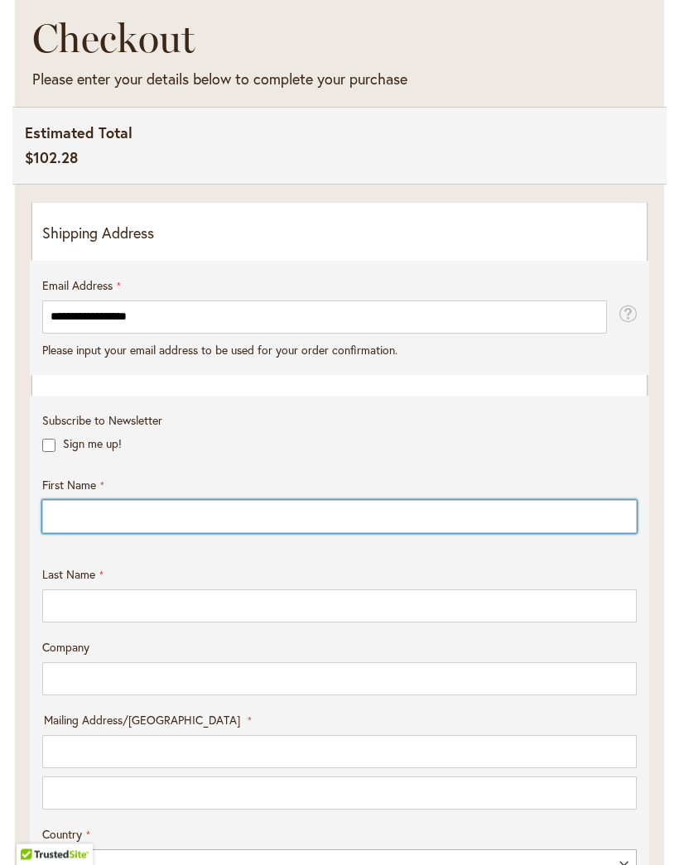
click at [86, 527] on input "First Name" at bounding box center [339, 517] width 594 height 33
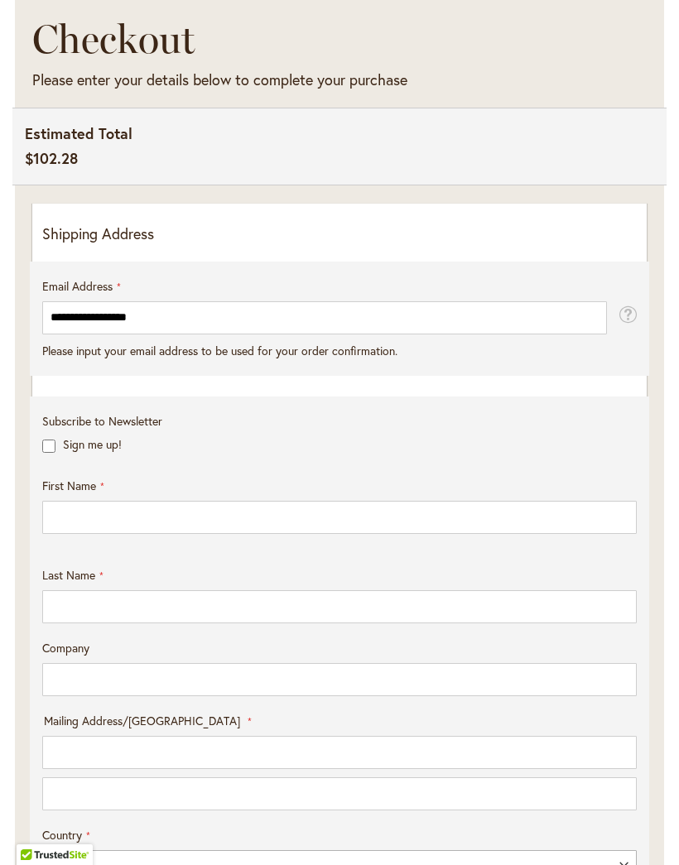
click at [51, 409] on div "**********" at bounding box center [339, 720] width 594 height 916
click at [60, 399] on div "**********" at bounding box center [339, 720] width 594 height 916
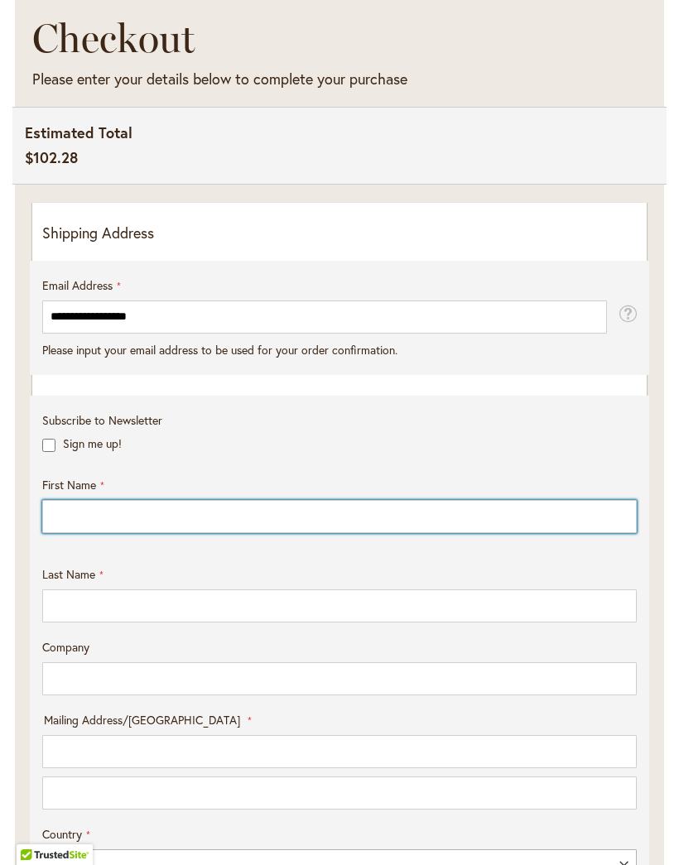
click at [89, 527] on input "First Name" at bounding box center [339, 516] width 594 height 33
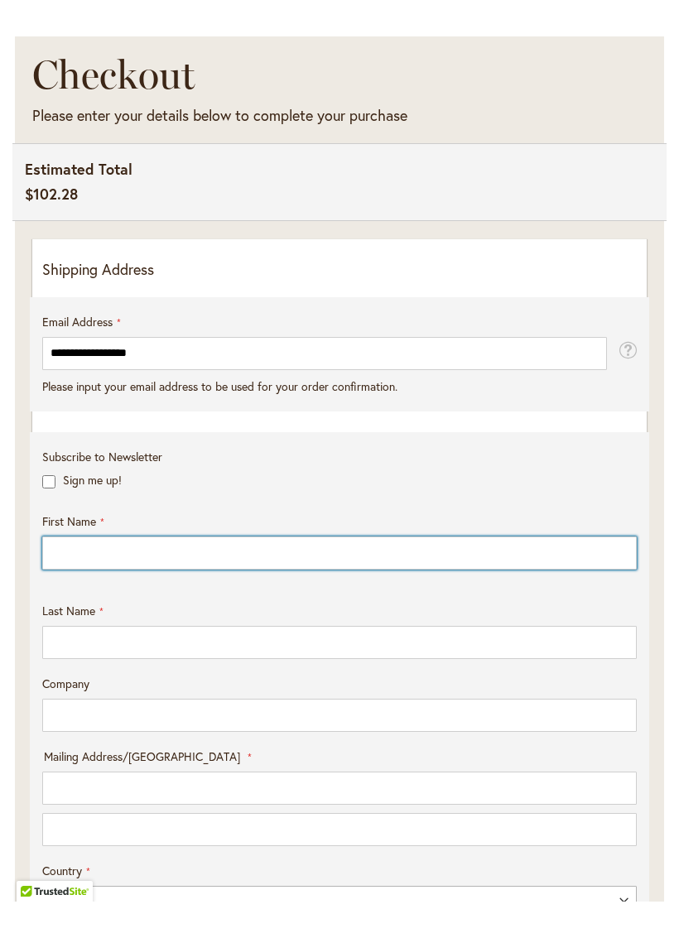
scroll to position [296, 0]
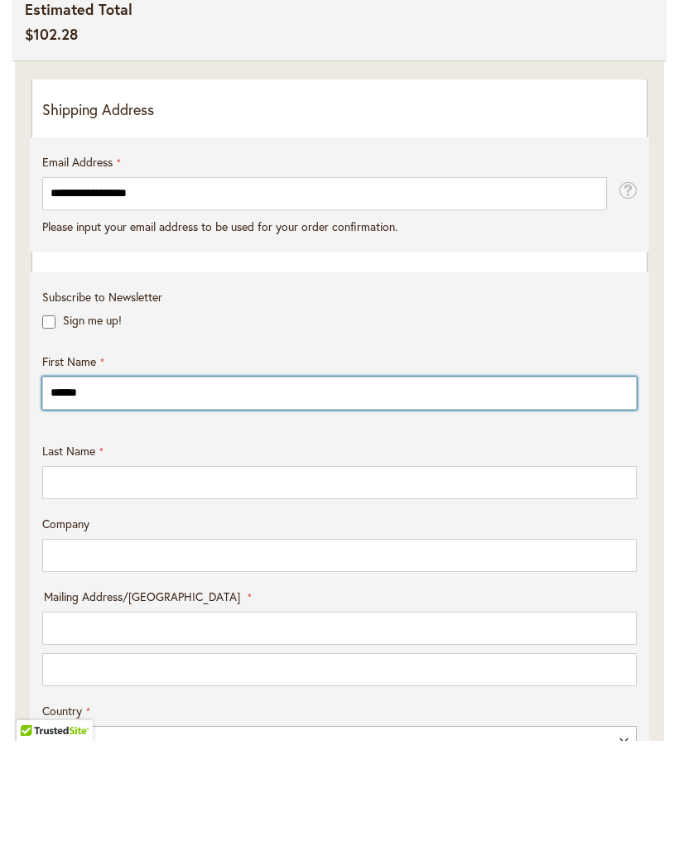
type input "******"
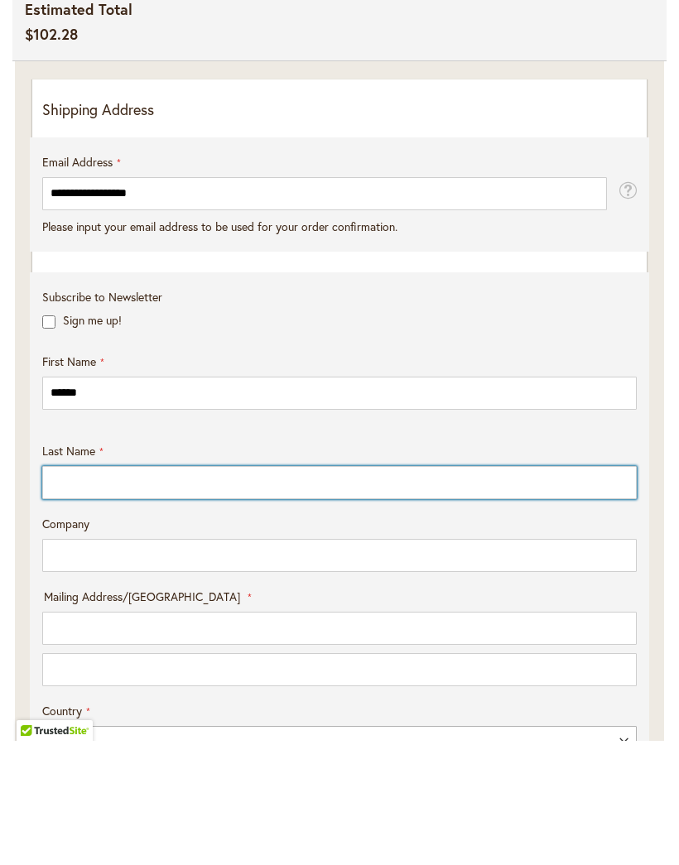
click at [60, 590] on input "Last Name" at bounding box center [339, 606] width 594 height 33
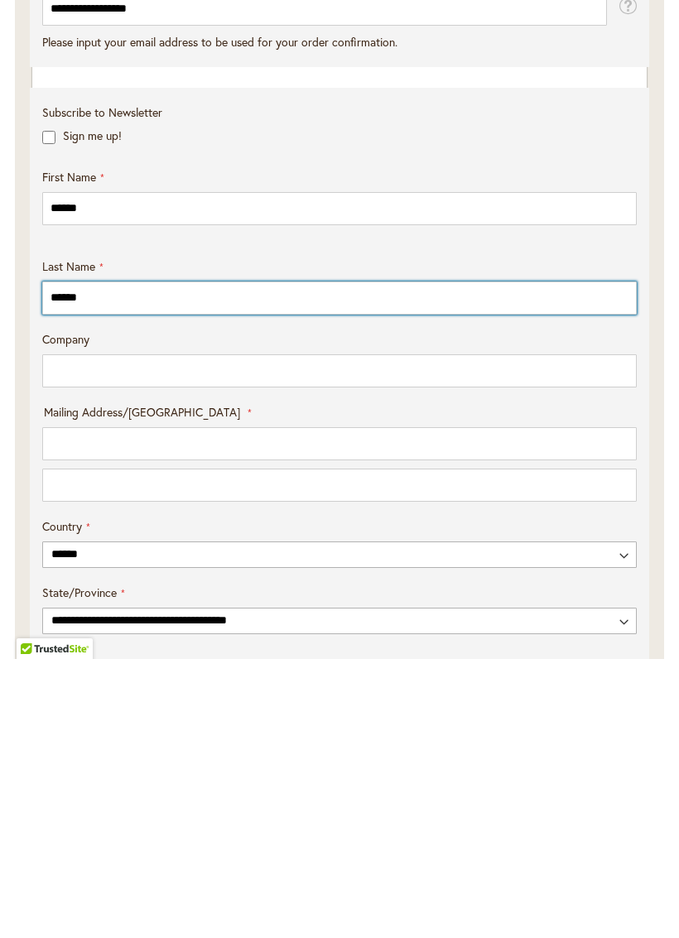
scroll to position [335, 0]
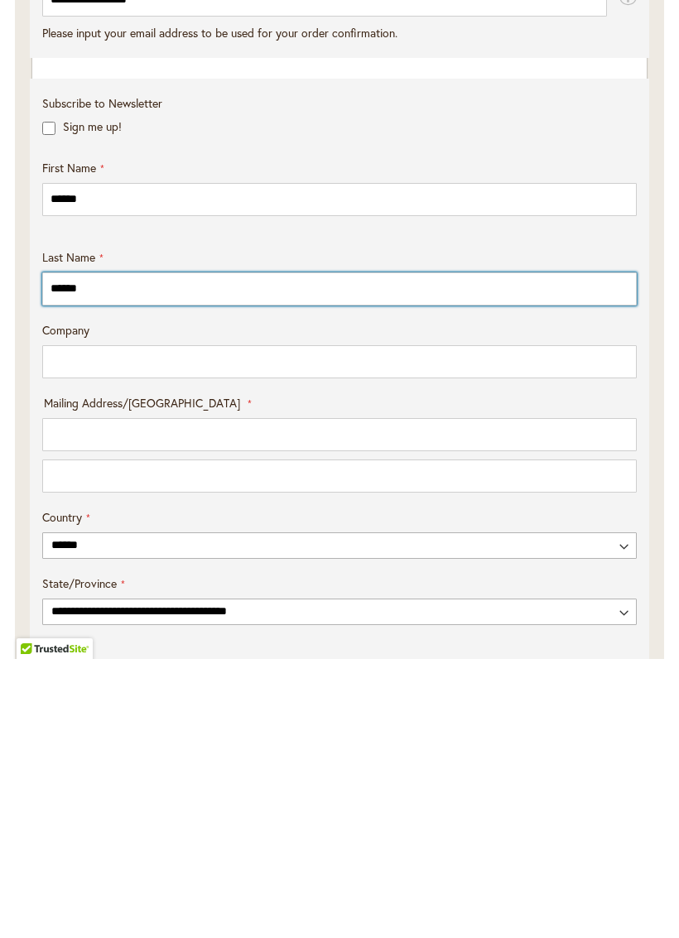
type input "******"
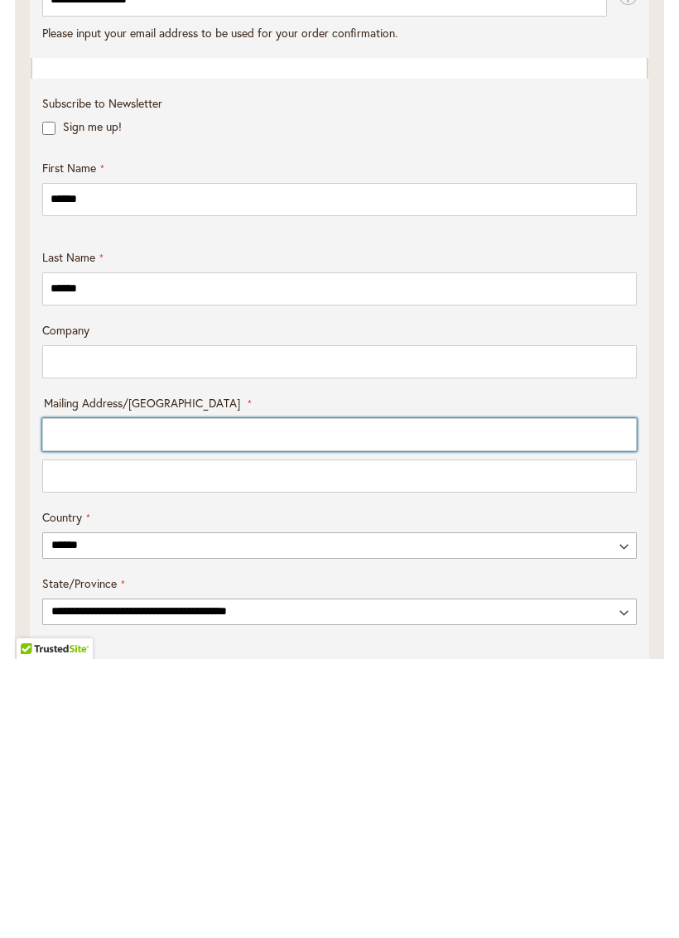
click at [75, 697] on input "Mailing Address/PO BOX: Line 1" at bounding box center [339, 713] width 594 height 33
type input "*****"
type input "*******"
type input "**********"
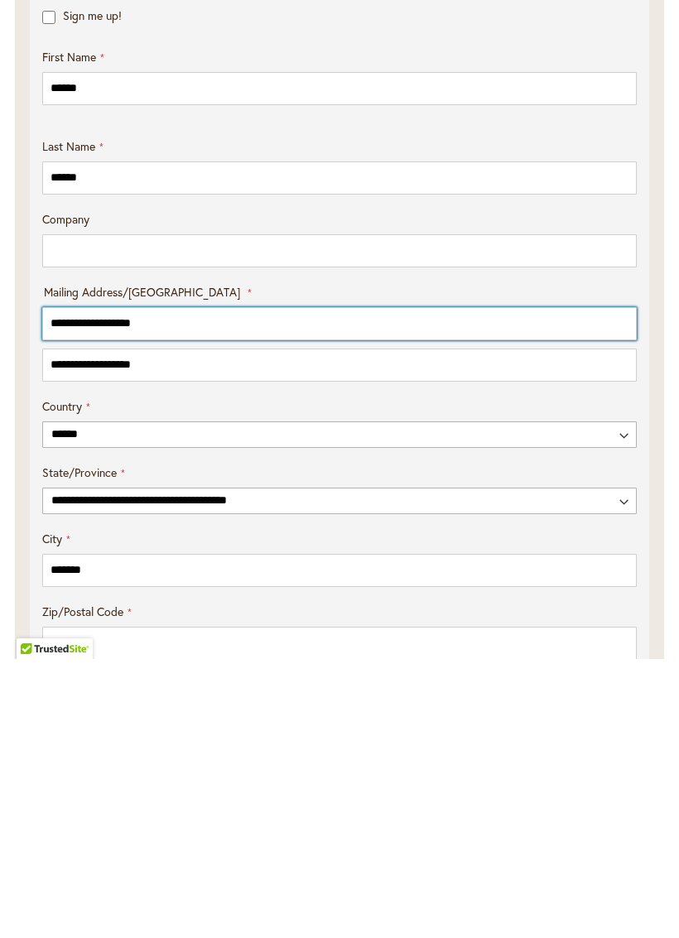
scroll to position [447, 0]
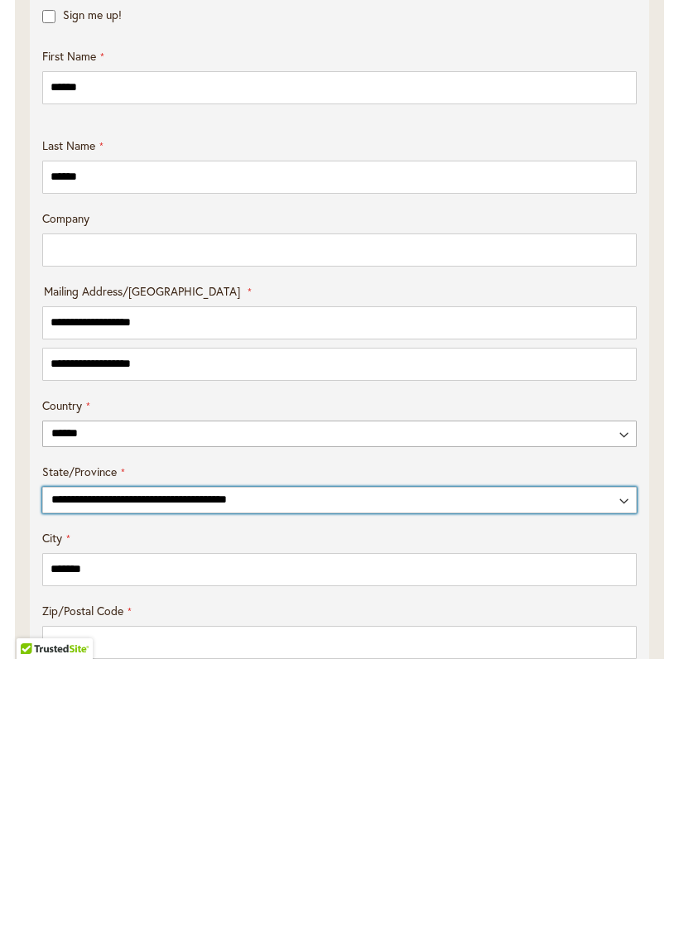
click at [81, 766] on select "**********" at bounding box center [339, 779] width 594 height 26
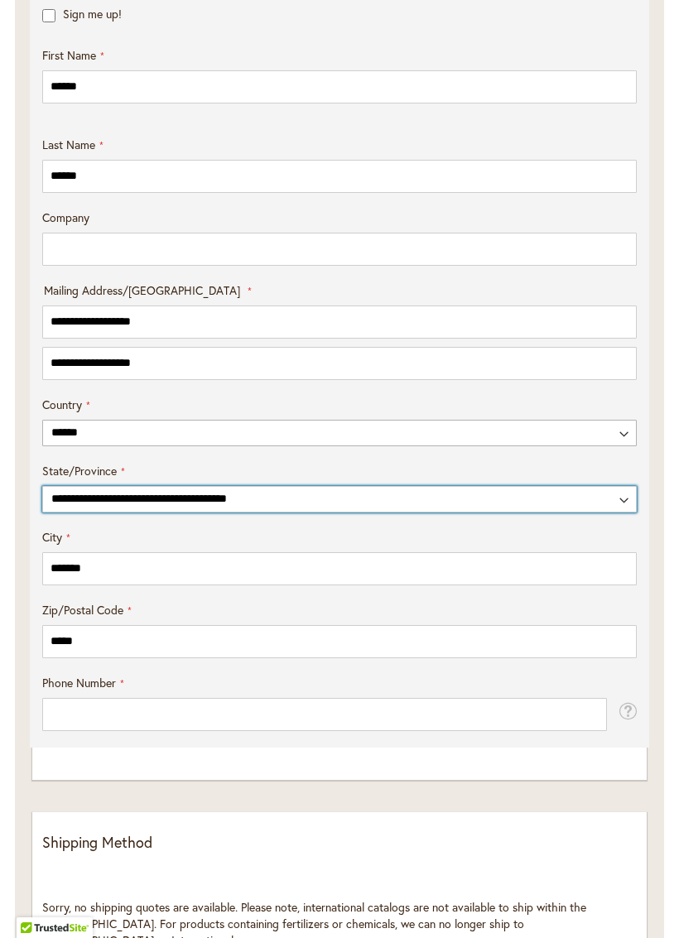
select select "**"
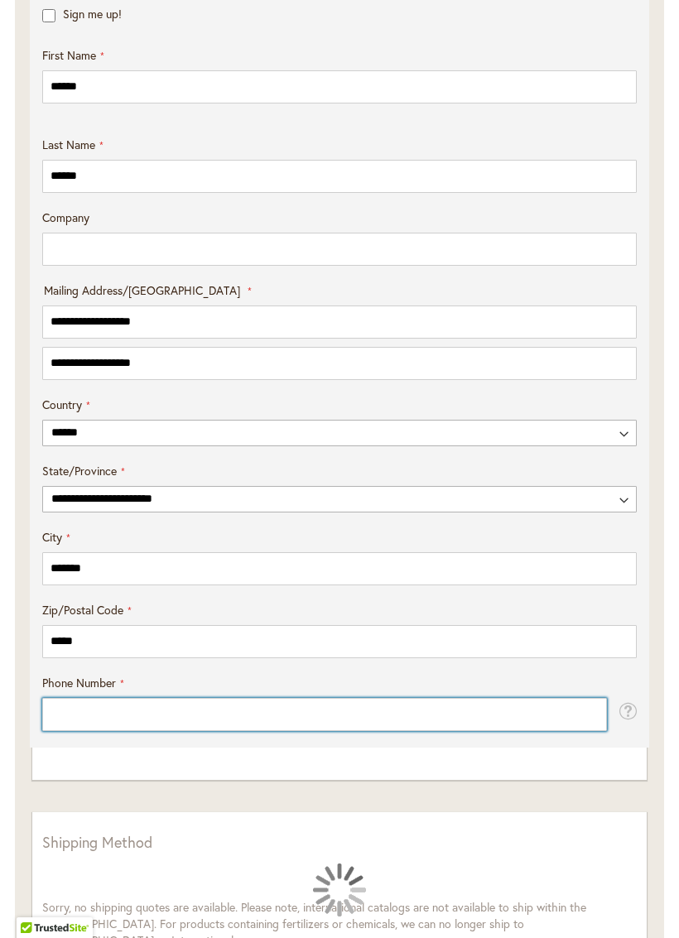
click at [73, 731] on input "Phone Number" at bounding box center [324, 714] width 565 height 33
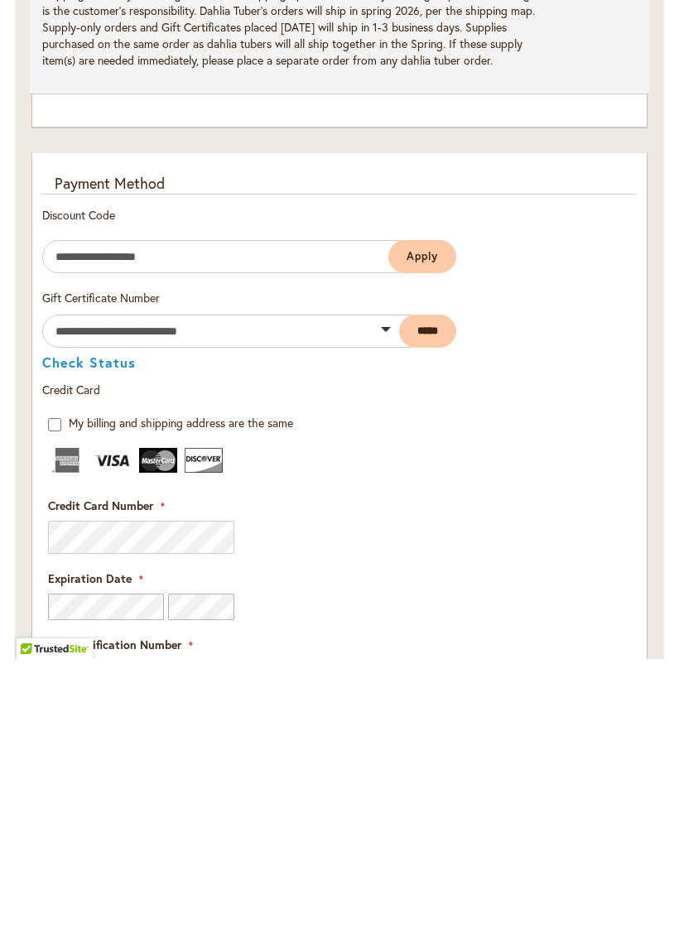
scroll to position [1574, 0]
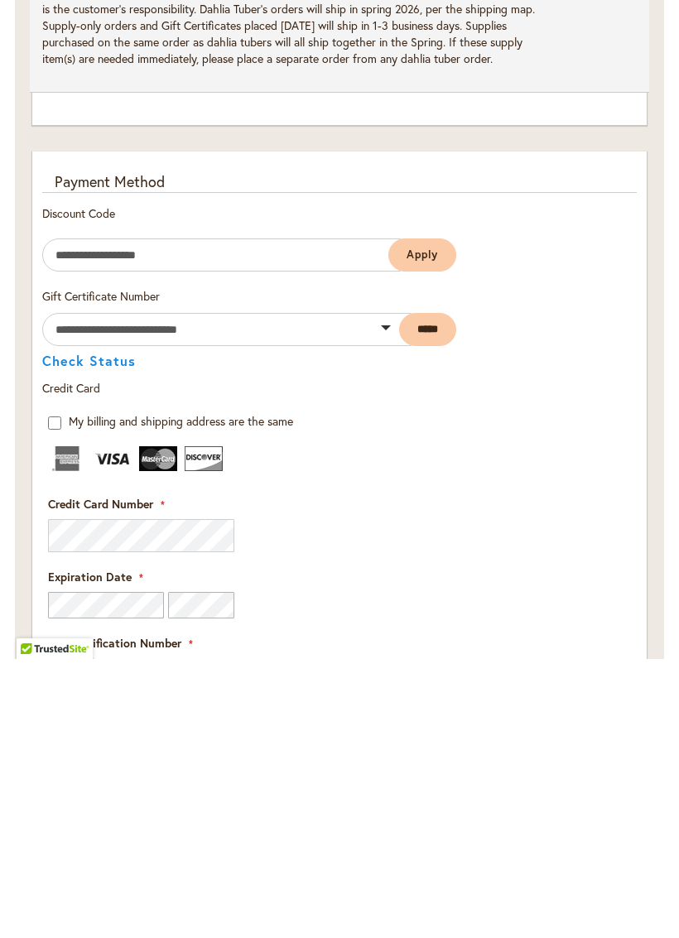
type input "**********"
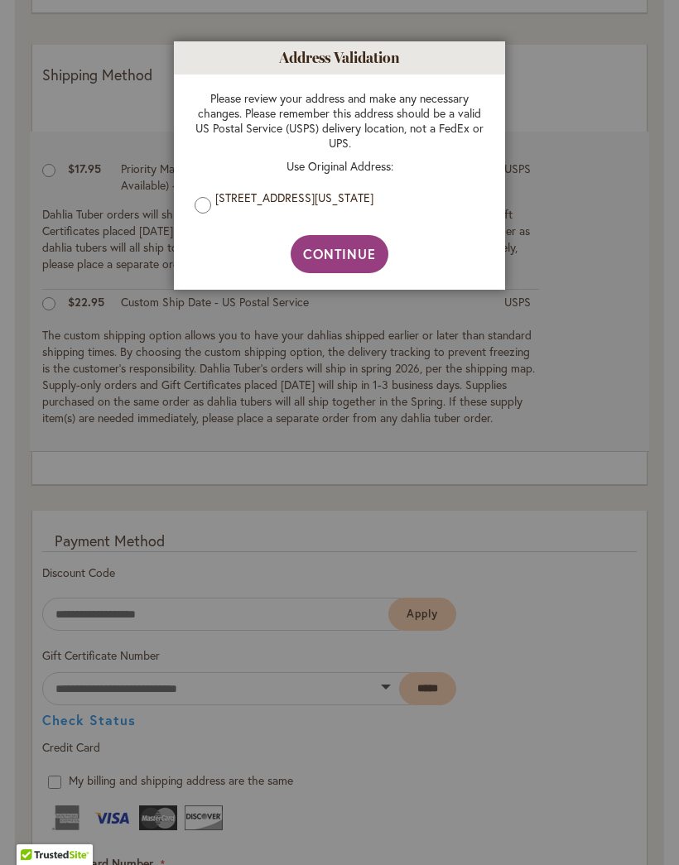
scroll to position [1492, 0]
click at [342, 251] on span "Continue" at bounding box center [340, 253] width 74 height 17
click at [354, 253] on span "Continue" at bounding box center [340, 253] width 74 height 17
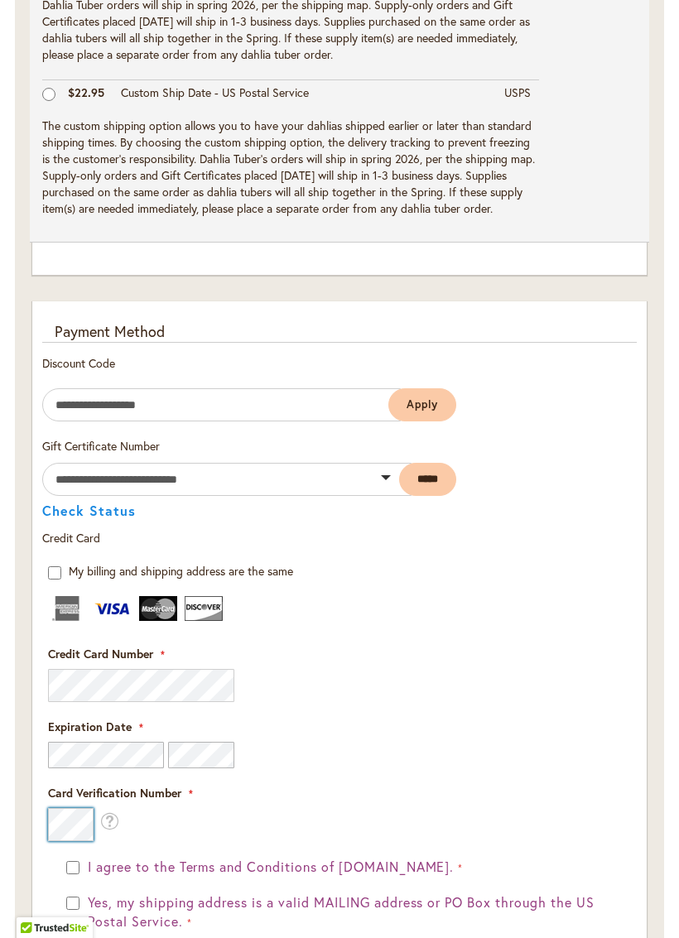
scroll to position [1931, 0]
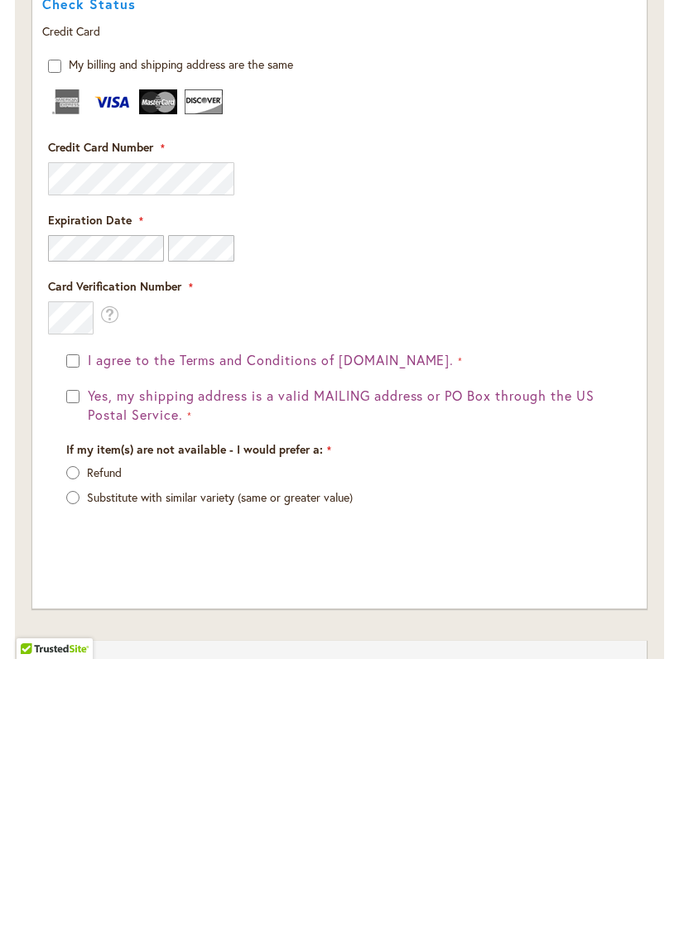
click at [535, 768] on p "Substitute with similar variety (same or greater value)" at bounding box center [339, 776] width 546 height 17
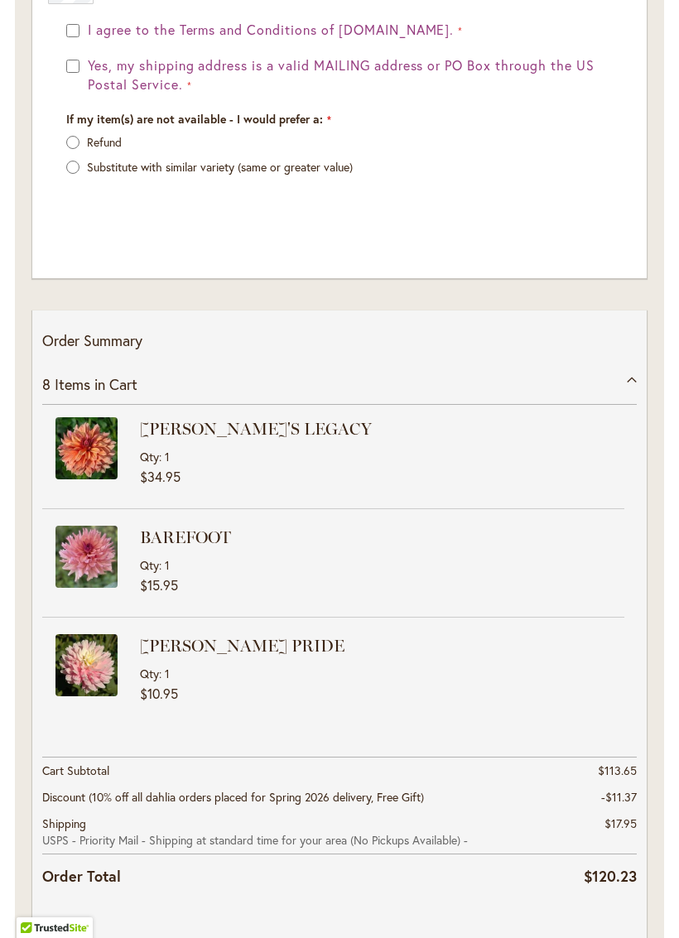
scroll to position [2700, 0]
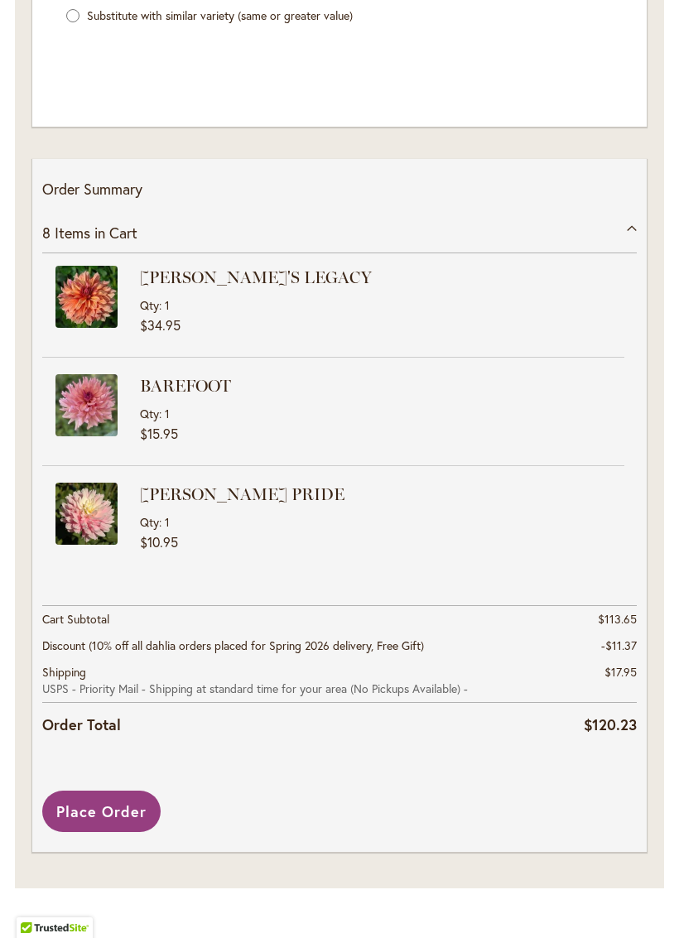
click at [116, 812] on span "Place Order" at bounding box center [101, 811] width 90 height 20
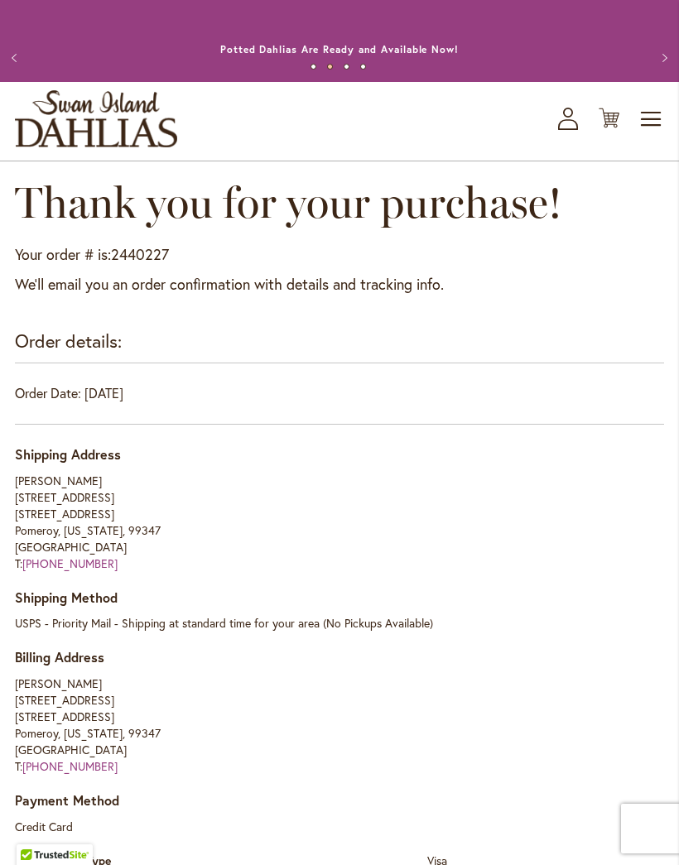
click at [654, 136] on span "Toggle Nav" at bounding box center [651, 119] width 25 height 33
